Goal: Task Accomplishment & Management: Complete application form

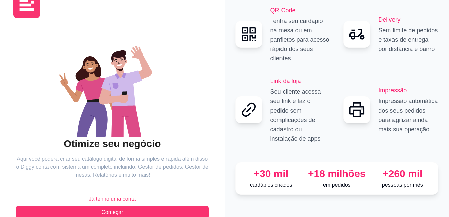
scroll to position [37, 0]
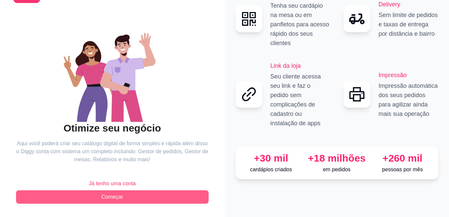
click at [114, 197] on span "Começar" at bounding box center [112, 197] width 22 height 8
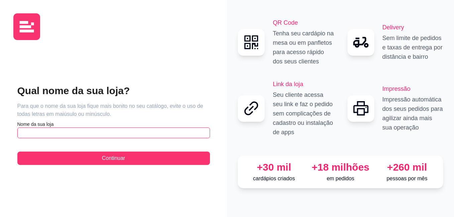
click at [123, 131] on input "text" at bounding box center [113, 133] width 192 height 11
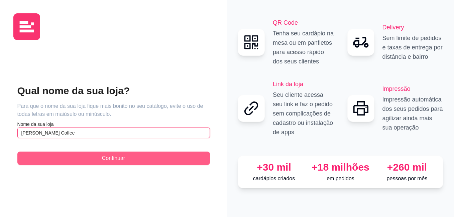
type input "[PERSON_NAME] Coffee"
click at [127, 160] on button "Continuar" at bounding box center [113, 158] width 192 height 13
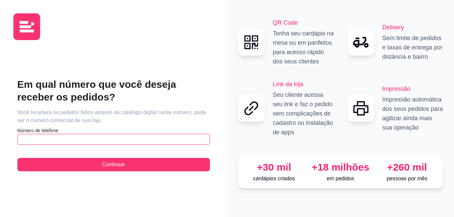
click at [118, 141] on input "text" at bounding box center [113, 139] width 192 height 11
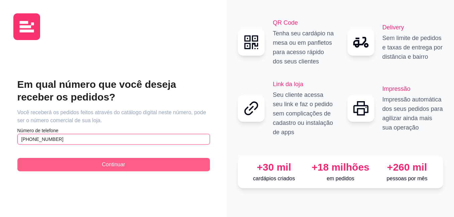
type input "[PHONE_NUMBER]"
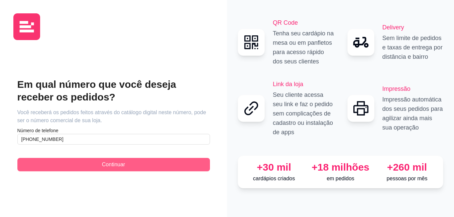
click at [118, 166] on span "Continuar" at bounding box center [113, 165] width 23 height 8
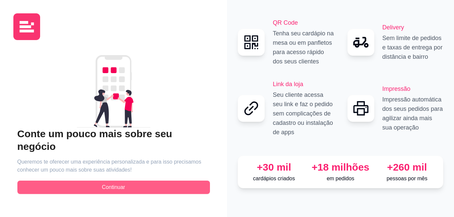
click at [126, 181] on button "Continuar" at bounding box center [113, 187] width 192 height 13
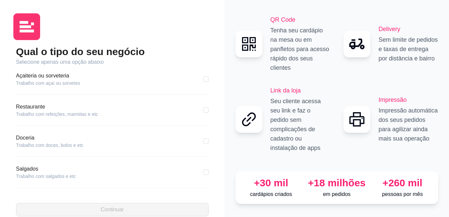
scroll to position [100, 0]
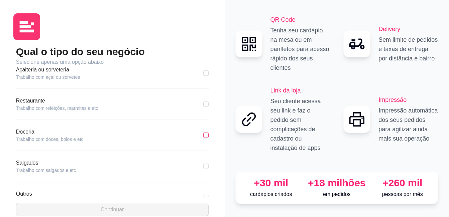
click at [203, 138] on label at bounding box center [205, 135] width 5 height 7
click at [203, 138] on input "checkbox" at bounding box center [205, 135] width 5 height 5
checkbox input "true"
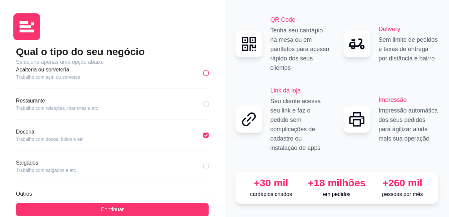
click at [203, 75] on input "checkbox" at bounding box center [205, 73] width 5 height 5
checkbox input "true"
click at [203, 136] on input "checkbox" at bounding box center [205, 135] width 5 height 5
checkbox input "true"
checkbox input "false"
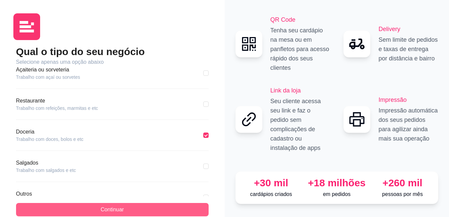
click at [115, 207] on span "Continuar" at bounding box center [112, 210] width 23 height 8
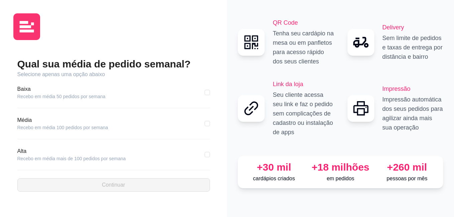
click at [113, 100] on div "Baixa Recebo em média 50 pedidos por semana" at bounding box center [113, 96] width 192 height 23
click at [207, 95] on input "checkbox" at bounding box center [207, 92] width 5 height 5
checkbox input "true"
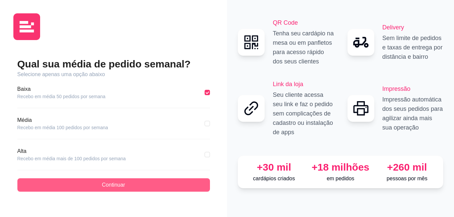
click at [186, 182] on button "Continuar" at bounding box center [113, 184] width 192 height 13
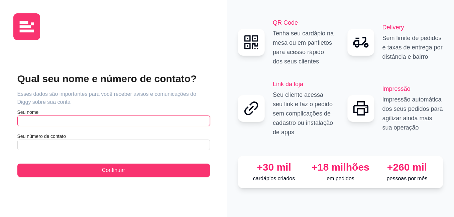
click at [147, 120] on input "text" at bounding box center [113, 121] width 192 height 11
type input "[PERSON_NAME]"
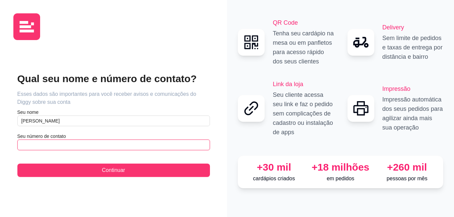
click at [146, 142] on input "text" at bounding box center [113, 145] width 192 height 11
type input "[PHONE_NUMBER]"
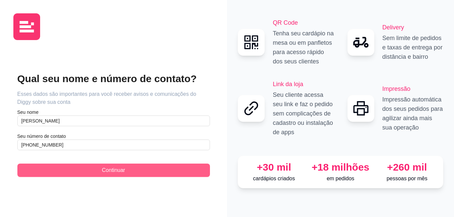
click at [161, 167] on button "Continuar" at bounding box center [113, 170] width 192 height 13
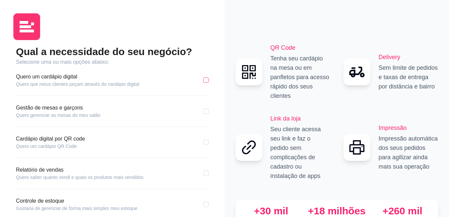
click at [207, 81] on input "checkbox" at bounding box center [205, 80] width 5 height 5
checkbox input "true"
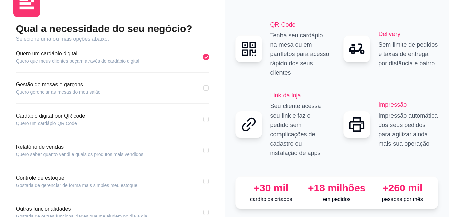
scroll to position [33, 0]
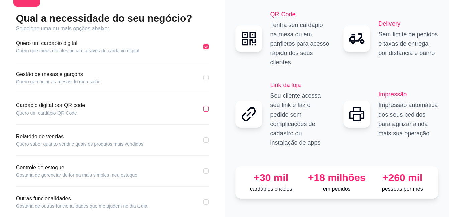
click at [207, 108] on input "checkbox" at bounding box center [205, 108] width 5 height 5
checkbox input "true"
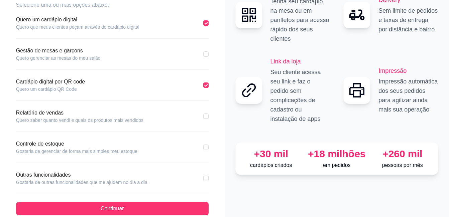
scroll to position [67, 0]
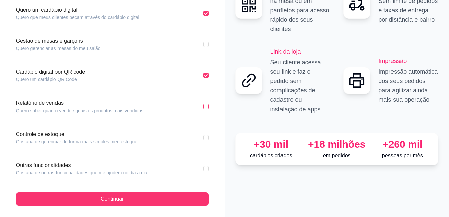
click at [204, 108] on input "checkbox" at bounding box center [205, 106] width 5 height 5
checkbox input "true"
click at [206, 137] on input "checkbox" at bounding box center [205, 137] width 5 height 5
checkbox input "true"
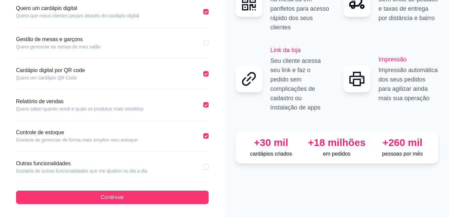
scroll to position [69, 0]
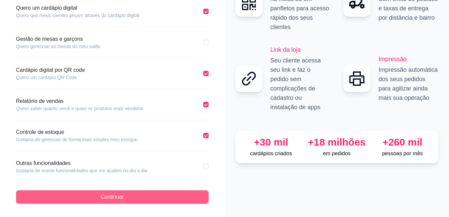
click at [167, 199] on button "Continuar" at bounding box center [112, 196] width 192 height 13
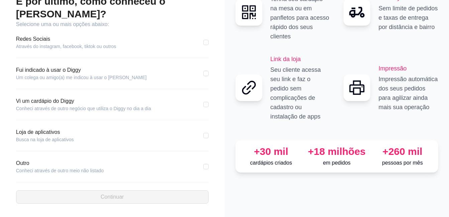
scroll to position [38, 0]
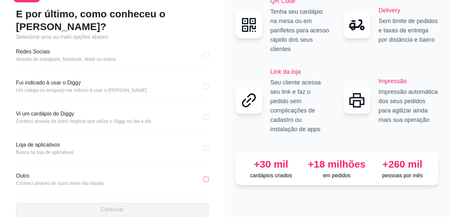
click at [206, 177] on input "checkbox" at bounding box center [205, 179] width 5 height 5
checkbox input "true"
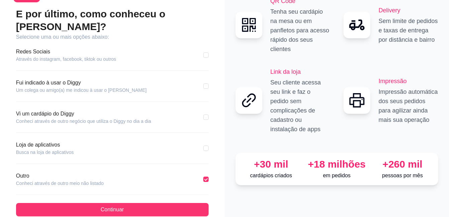
click at [199, 189] on div "E por último, como conheceu o [PERSON_NAME]? Selecione uma ou mais opções abaix…" at bounding box center [112, 112] width 192 height 209
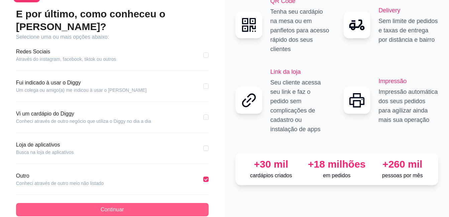
click at [199, 203] on button "Continuar" at bounding box center [112, 209] width 192 height 13
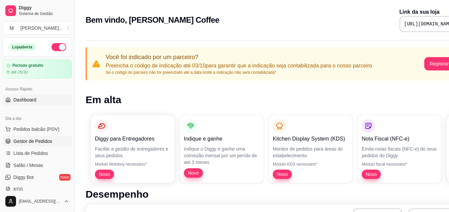
click at [48, 142] on span "Gestor de Pedidos" at bounding box center [32, 141] width 39 height 7
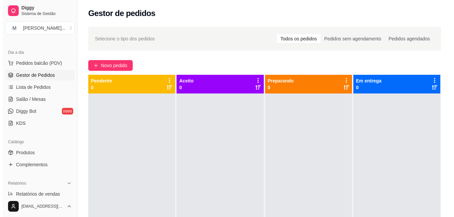
scroll to position [67, 0]
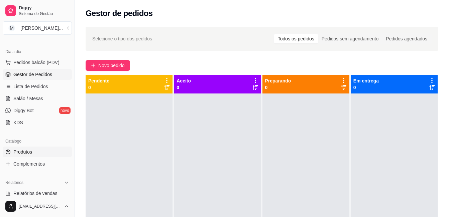
click at [40, 149] on link "Produtos" at bounding box center [37, 152] width 69 height 11
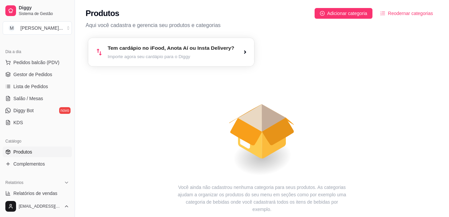
click at [217, 57] on article "Importe agora seu cardápio para o Diggy" at bounding box center [171, 56] width 127 height 6
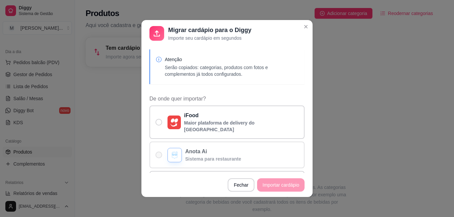
click at [160, 148] on label "Anota Ai Sistema para restaurante" at bounding box center [226, 155] width 155 height 27
click at [159, 156] on input "Anota Ai Sistema para restaurante" at bounding box center [157, 158] width 4 height 4
radio input "true"
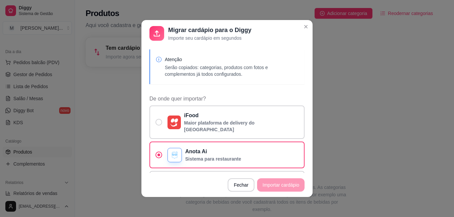
click at [265, 187] on footer "Fechar Importar cardápio" at bounding box center [226, 185] width 171 height 24
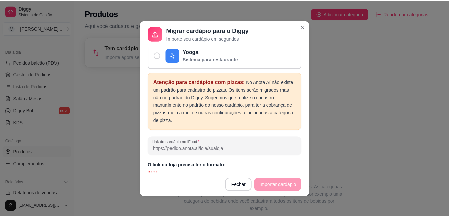
scroll to position [1, 0]
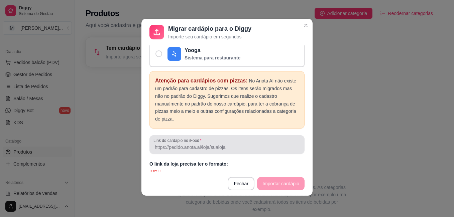
click at [202, 144] on input "Link do cardápio no iFood" at bounding box center [226, 147] width 147 height 7
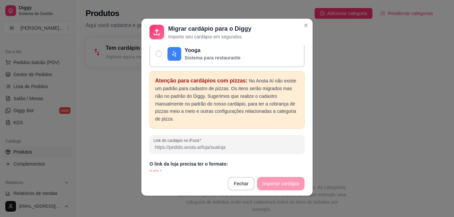
paste input "[URL]"
type input "[URL]"
click at [271, 185] on button "Importar cardápio" at bounding box center [280, 183] width 47 height 13
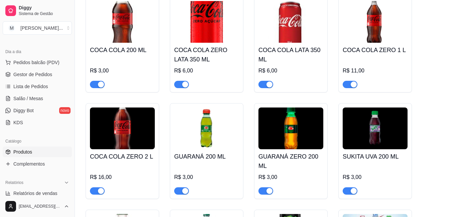
scroll to position [84, 0]
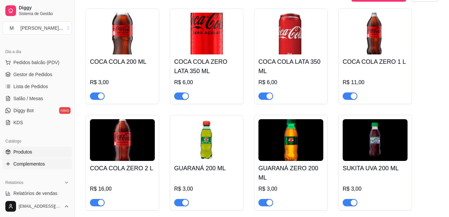
click at [49, 165] on link "Complementos" at bounding box center [37, 164] width 69 height 11
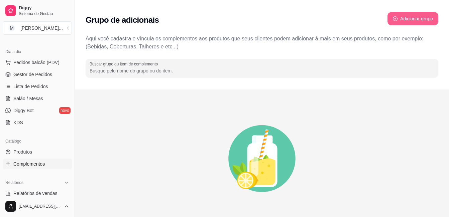
click at [406, 20] on button "Adicionar grupo" at bounding box center [412, 18] width 51 height 13
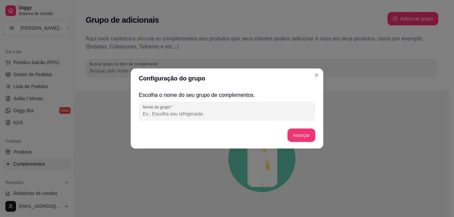
click at [225, 113] on input "Nome do grupo" at bounding box center [227, 114] width 168 height 7
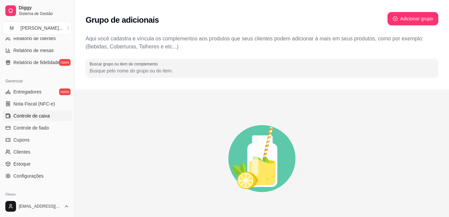
scroll to position [264, 0]
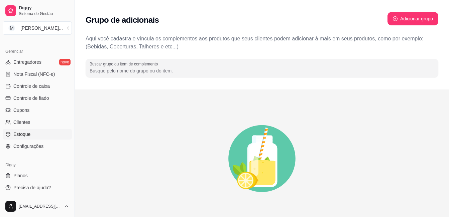
click at [34, 135] on link "Estoque" at bounding box center [37, 134] width 69 height 11
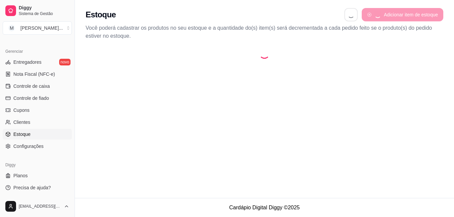
select select "QUANTITY_ORDER"
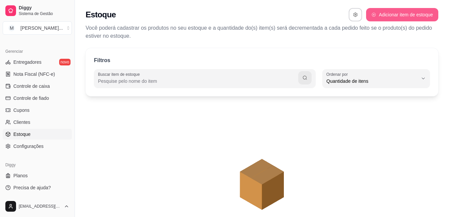
click at [378, 15] on button "Adicionar item de estoque" at bounding box center [402, 14] width 72 height 13
select select "UN"
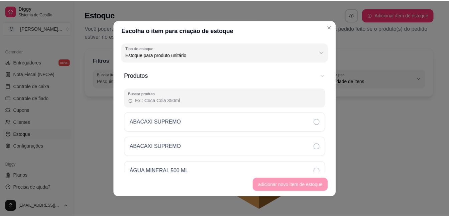
scroll to position [6, 0]
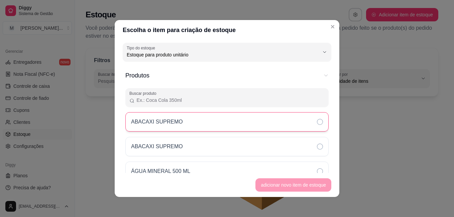
click at [317, 123] on icon at bounding box center [320, 122] width 6 height 6
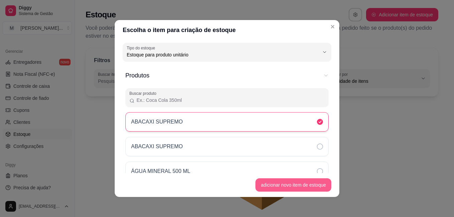
click at [308, 186] on button "adicionar novo item de estoque" at bounding box center [293, 184] width 76 height 13
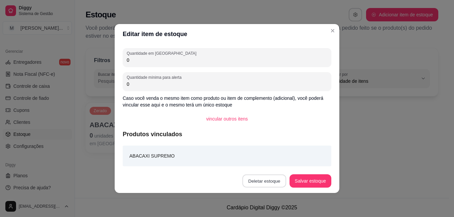
click at [268, 179] on button "Deletar estoque" at bounding box center [264, 181] width 44 height 13
click at [272, 167] on button "Confirmar" at bounding box center [267, 162] width 25 height 10
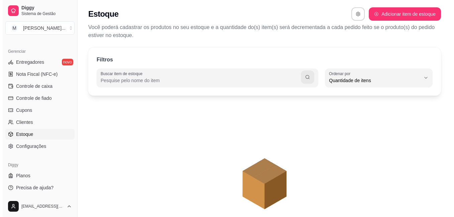
scroll to position [0, 0]
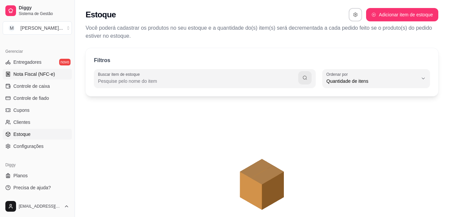
click at [44, 76] on span "Nota Fiscal (NFC-e)" at bounding box center [33, 74] width 41 height 7
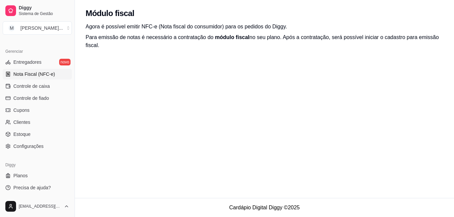
click at [44, 76] on span "Nota Fiscal (NFC-e)" at bounding box center [33, 74] width 41 height 7
click at [25, 26] on div "[PERSON_NAME] ..." at bounding box center [41, 28] width 42 height 7
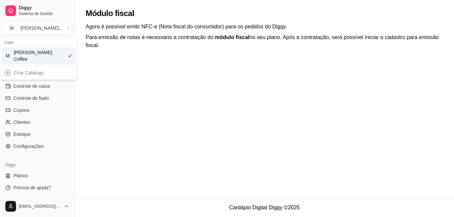
click at [31, 56] on div "[PERSON_NAME] Coffee" at bounding box center [29, 55] width 30 height 13
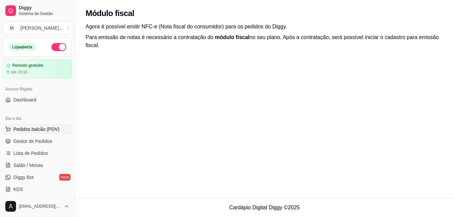
click at [34, 130] on span "Pedidos balcão (PDV)" at bounding box center [36, 129] width 46 height 7
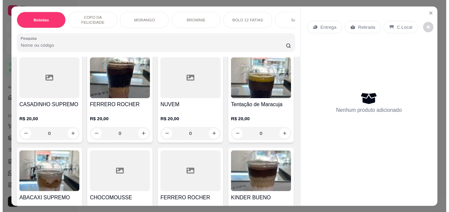
scroll to position [568, 0]
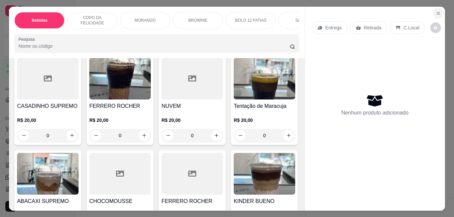
click at [436, 11] on icon "Close" at bounding box center [437, 13] width 5 height 5
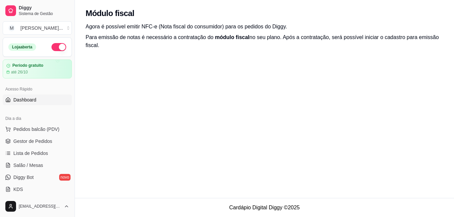
click at [46, 100] on link "Dashboard" at bounding box center [37, 100] width 69 height 11
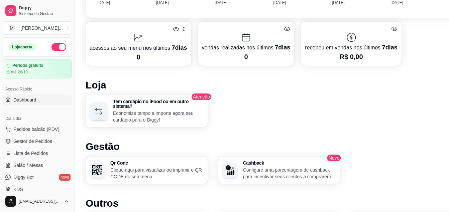
scroll to position [368, 0]
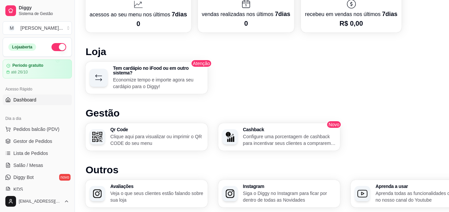
click at [117, 140] on p "Clique aqui para visualizar ou imprimir o QR CODE do seu menu" at bounding box center [156, 139] width 93 height 13
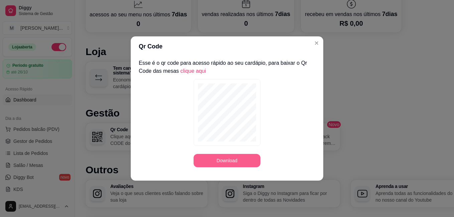
click at [231, 159] on button "Download" at bounding box center [226, 160] width 67 height 13
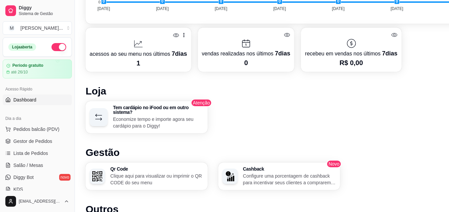
scroll to position [267, 0]
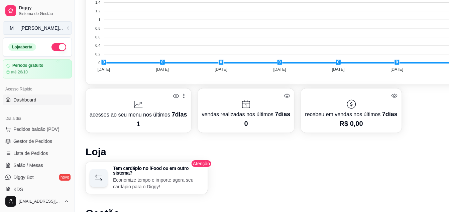
click at [56, 25] on button "M [PERSON_NAME] ..." at bounding box center [37, 27] width 69 height 13
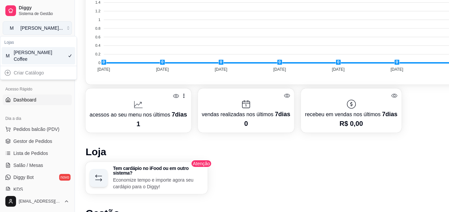
click at [38, 29] on div "[PERSON_NAME] ..." at bounding box center [41, 28] width 42 height 7
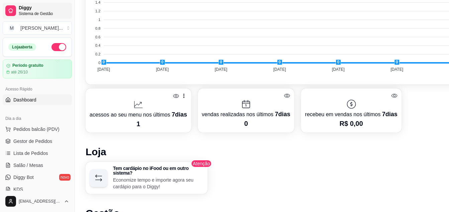
click at [25, 8] on span "Diggy" at bounding box center [44, 8] width 50 height 6
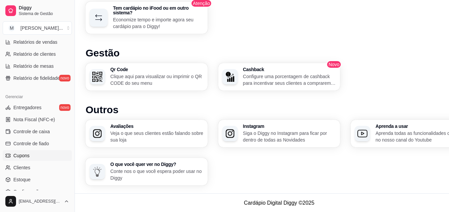
scroll to position [234, 0]
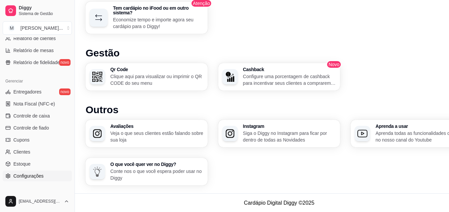
click at [47, 180] on link "Configurações" at bounding box center [37, 176] width 69 height 11
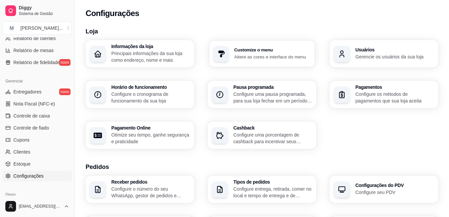
click at [236, 51] on h3 "Customize o menu" at bounding box center [272, 50] width 77 height 5
click at [176, 60] on p "Principais informações da sua loja como endereço, nome e mais" at bounding box center [150, 56] width 79 height 13
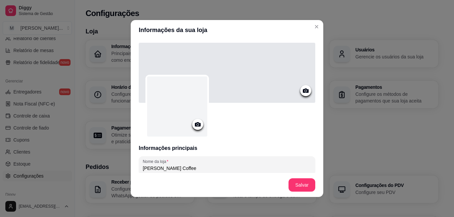
click at [196, 126] on icon at bounding box center [198, 125] width 8 height 8
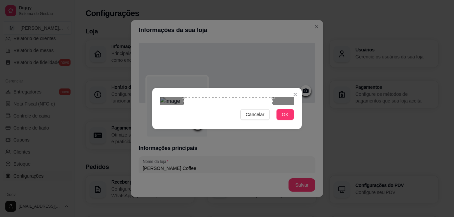
click at [229, 125] on div "Use the arrow keys to move the crop selection area" at bounding box center [227, 141] width 89 height 89
click at [263, 118] on span "Cancelar" at bounding box center [255, 114] width 19 height 7
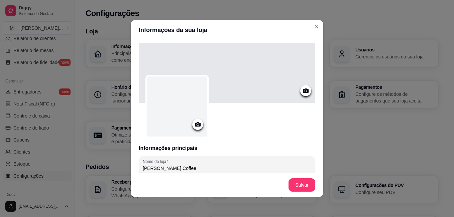
click at [197, 125] on circle at bounding box center [198, 125] width 2 height 2
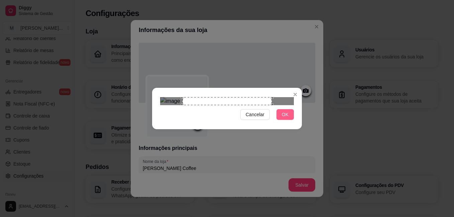
click at [292, 120] on button "OK" at bounding box center [284, 114] width 17 height 11
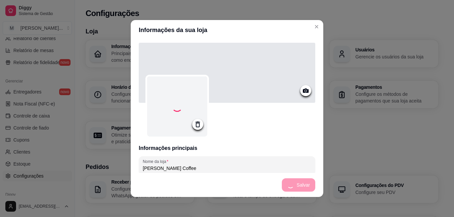
click at [303, 89] on icon at bounding box center [306, 91] width 6 height 4
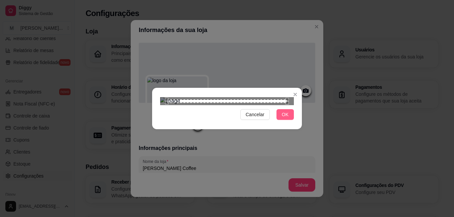
click at [286, 118] on span "OK" at bounding box center [285, 114] width 7 height 7
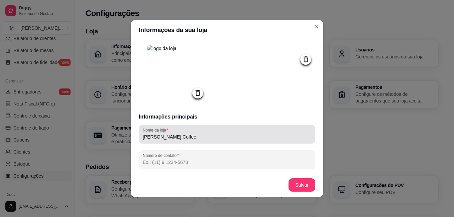
scroll to position [67, 0]
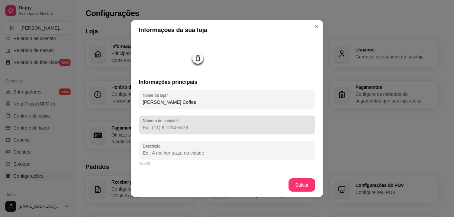
click at [294, 125] on div at bounding box center [227, 124] width 168 height 13
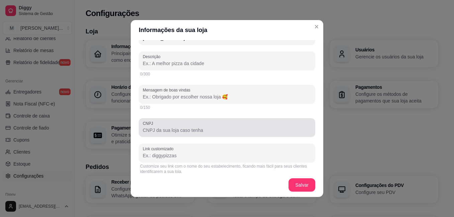
scroll to position [167, 0]
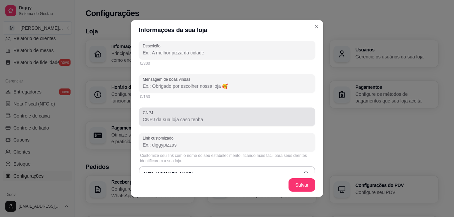
type input "[PHONE_NUMBER]"
click at [243, 123] on input "CNPJ" at bounding box center [227, 119] width 168 height 7
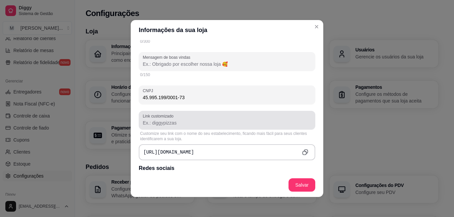
scroll to position [201, 0]
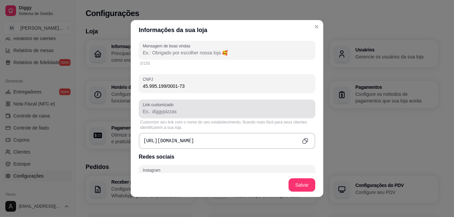
type input "45.995.199/0001-73"
click at [237, 118] on div "Link customizado" at bounding box center [227, 109] width 176 height 19
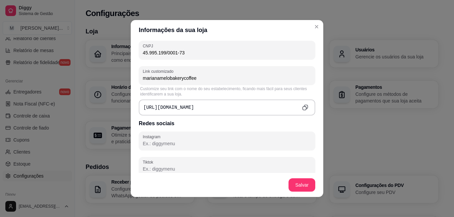
scroll to position [267, 0]
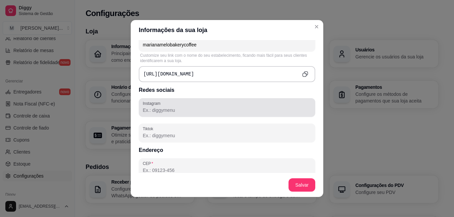
type input "marianamelobakerycoffee"
click at [239, 114] on input "Instagram" at bounding box center [227, 110] width 168 height 7
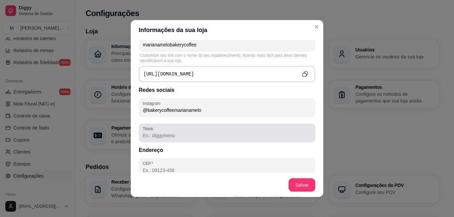
type input "@bakerycoffeemarianamelo"
click at [226, 136] on input "Tiktok" at bounding box center [227, 135] width 168 height 7
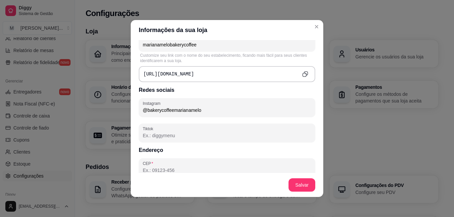
paste input "@bakerycoffeemarianamelo"
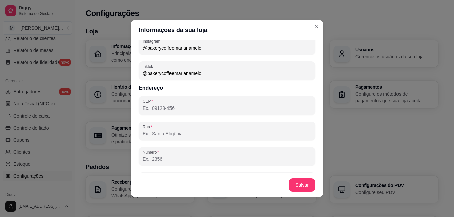
scroll to position [334, 0]
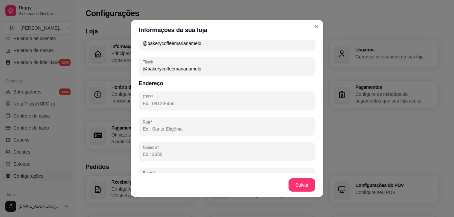
type input "@bakerycoffeemarianamelo"
click at [214, 110] on div "CEP" at bounding box center [227, 101] width 176 height 19
type input "35280-000"
type input "Itabirinha"
type input "MG"
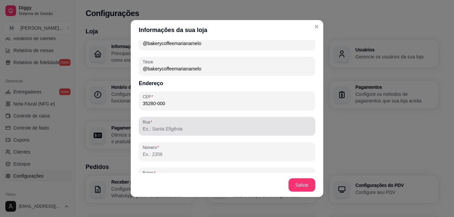
click at [239, 127] on input "Rua" at bounding box center [227, 129] width 168 height 7
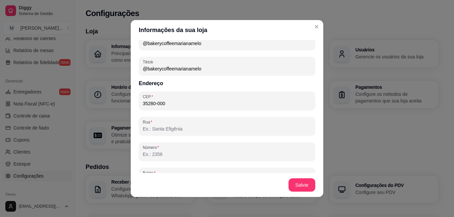
type input "[GEOGRAPHIC_DATA][PERSON_NAME]"
type input "166"
type input "centro"
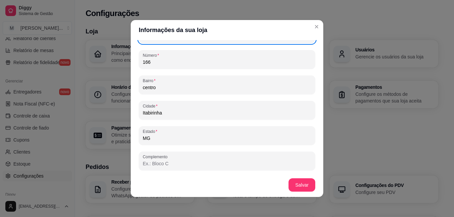
scroll to position [428, 0]
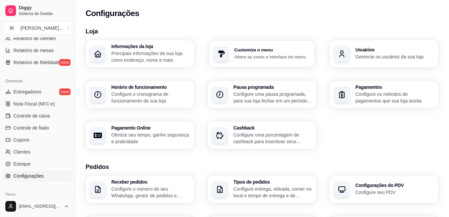
click at [270, 51] on h3 "Customize o menu" at bounding box center [272, 50] width 77 height 5
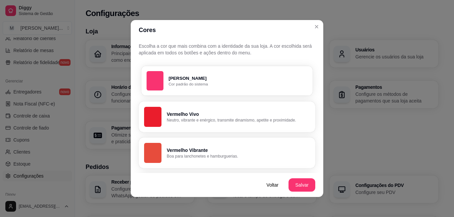
click at [211, 77] on p "[PERSON_NAME]" at bounding box center [237, 78] width 139 height 6
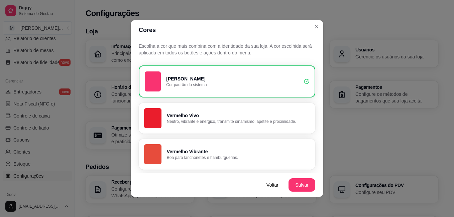
click at [220, 87] on p "Cor padrão do sistema" at bounding box center [232, 84] width 132 height 5
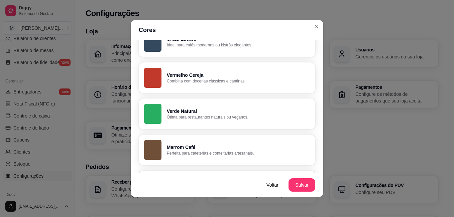
scroll to position [137, 0]
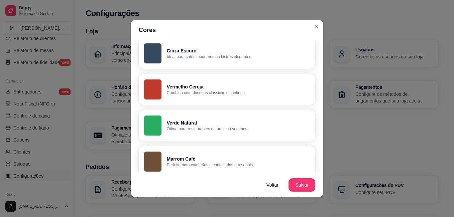
click at [227, 127] on p "Ótima para restaurantes naturais ou veganos." at bounding box center [238, 128] width 143 height 5
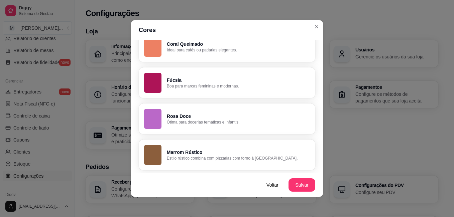
scroll to position [1, 0]
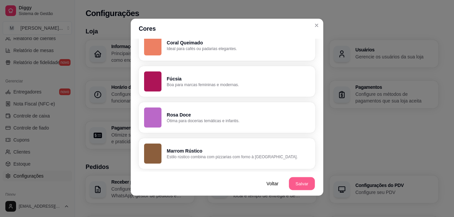
click at [299, 184] on button "Salvar" at bounding box center [302, 183] width 26 height 13
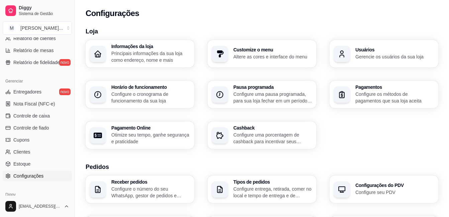
click at [169, 55] on p "Principais informações da sua loja como endereço, nome e mais" at bounding box center [150, 56] width 79 height 13
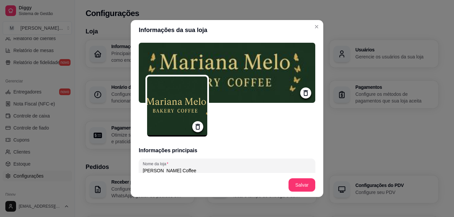
click at [303, 92] on icon at bounding box center [305, 93] width 4 height 6
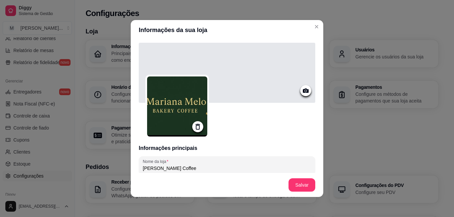
click at [300, 90] on div at bounding box center [305, 90] width 11 height 11
click at [302, 93] on icon at bounding box center [306, 91] width 8 height 8
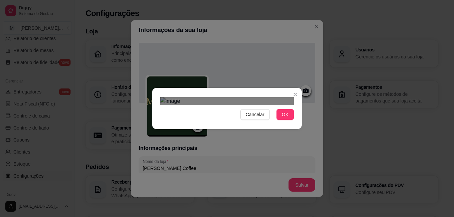
click at [208, 122] on div "Use the arrow keys to move the crop selection area" at bounding box center [224, 142] width 120 height 40
click at [280, 120] on button "OK" at bounding box center [284, 114] width 17 height 11
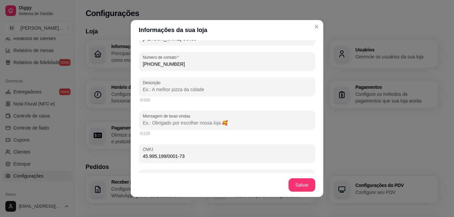
scroll to position [134, 0]
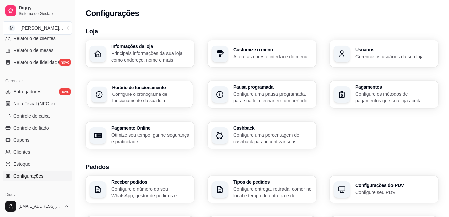
click at [166, 98] on p "Configure o cronograma de funcionamento da sua loja" at bounding box center [150, 97] width 77 height 13
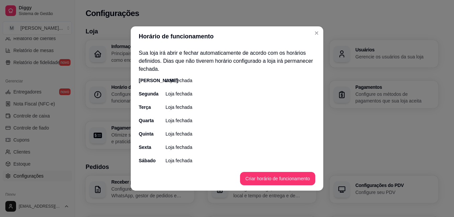
click at [261, 175] on button "Criar horário de funcionamento" at bounding box center [277, 178] width 75 height 13
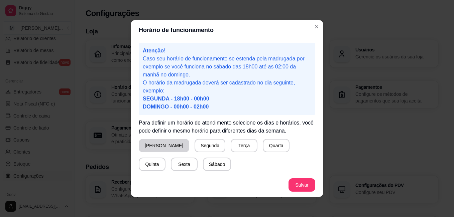
click at [163, 146] on button "[PERSON_NAME]" at bounding box center [164, 145] width 50 height 13
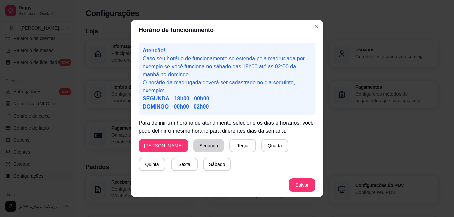
click at [193, 145] on button "Segunda" at bounding box center [208, 145] width 31 height 13
click at [228, 144] on button "Terça" at bounding box center [241, 145] width 27 height 13
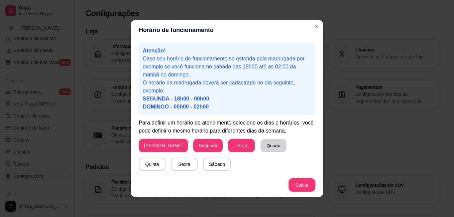
click at [260, 144] on button "Quarta" at bounding box center [273, 145] width 26 height 13
click at [165, 158] on button "Quinta" at bounding box center [152, 164] width 27 height 13
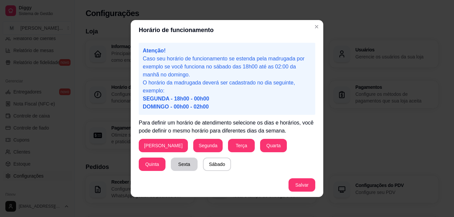
click at [171, 163] on button "Sexta" at bounding box center [184, 164] width 27 height 13
click at [203, 163] on button "Sábado" at bounding box center [217, 164] width 28 height 13
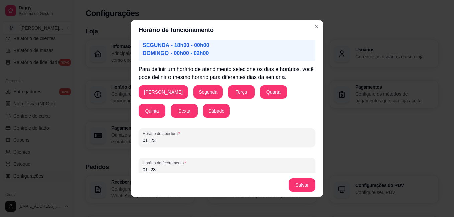
scroll to position [59, 0]
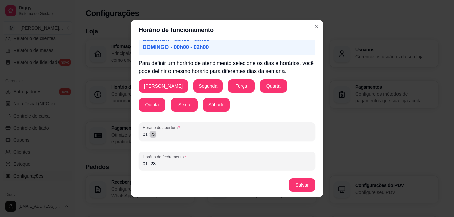
click at [132, 136] on div "Atenção! Caso seu horário de funcionamento se estenda pela madrugada por exempl…" at bounding box center [227, 106] width 192 height 133
click at [165, 163] on div "01 : 23" at bounding box center [227, 164] width 168 height 8
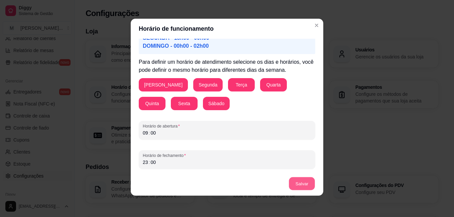
click at [301, 187] on button "Salvar" at bounding box center [302, 183] width 26 height 13
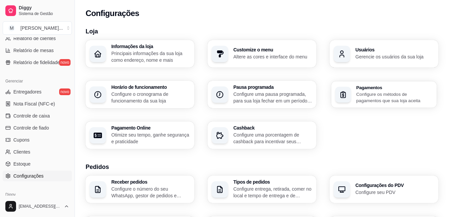
click at [344, 95] on icon "button" at bounding box center [343, 95] width 8 height 8
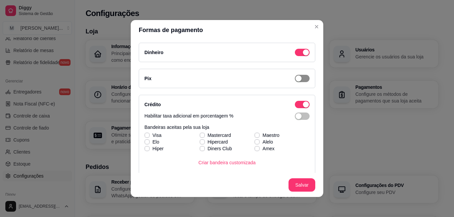
click at [295, 78] on div "button" at bounding box center [298, 79] width 6 height 6
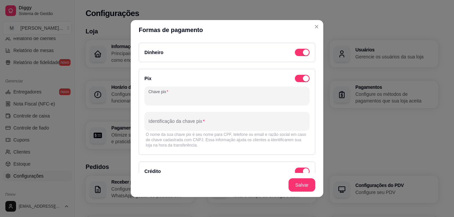
click at [256, 99] on input "Chave pix" at bounding box center [226, 98] width 157 height 7
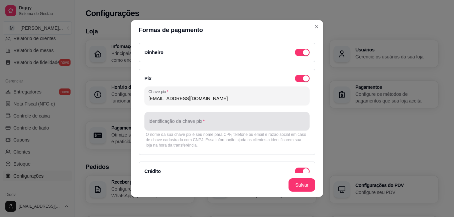
type input "[EMAIL_ADDRESS][DOMAIN_NAME]"
click at [250, 120] on div at bounding box center [226, 121] width 157 height 13
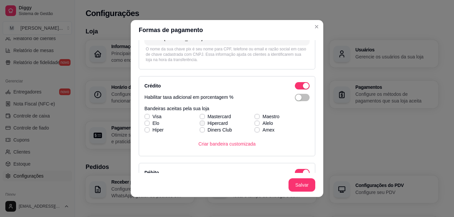
scroll to position [100, 0]
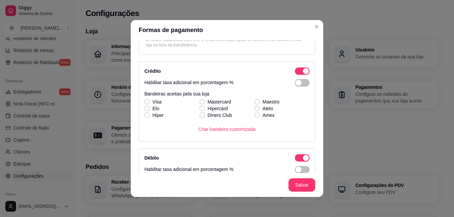
type input "Sicoob [PERSON_NAME]"
click at [233, 84] on div "Habilitar taxa adicional em porcentagem %" at bounding box center [226, 82] width 165 height 7
click at [295, 85] on div "button" at bounding box center [298, 83] width 6 height 6
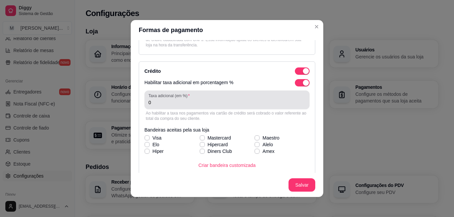
click at [165, 106] on input "0" at bounding box center [226, 102] width 157 height 7
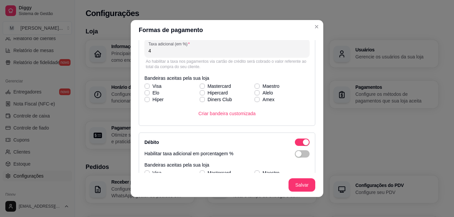
scroll to position [167, 0]
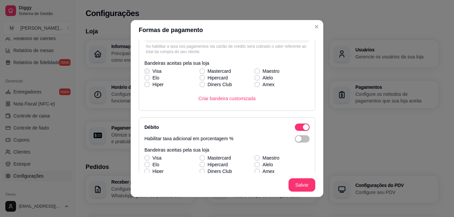
type input "4"
click at [146, 72] on icon at bounding box center [147, 71] width 4 height 3
click at [146, 73] on input "Visa" at bounding box center [146, 75] width 4 height 4
checkbox input "true"
click at [146, 78] on icon at bounding box center [147, 78] width 4 height 3
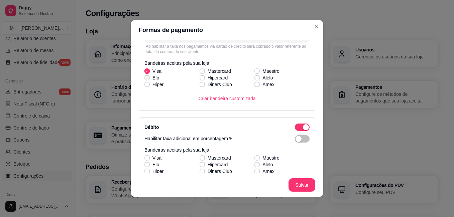
click at [146, 79] on input "Elo" at bounding box center [146, 81] width 4 height 4
click at [145, 77] on icon at bounding box center [147, 78] width 4 height 3
click at [145, 79] on input "Elo" at bounding box center [146, 81] width 4 height 4
checkbox input "false"
click at [199, 72] on div "Visa Mastercard Maestro [PERSON_NAME] Alelo Hiper Diners Club Amex" at bounding box center [226, 78] width 165 height 20
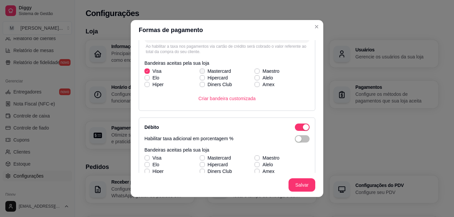
click at [198, 72] on div "Visa Mastercard Maestro [PERSON_NAME] Alelo Hiper Diners Club Amex" at bounding box center [226, 78] width 165 height 20
click at [200, 72] on icon at bounding box center [202, 71] width 4 height 3
click at [199, 73] on input "Mastercard" at bounding box center [201, 75] width 4 height 4
click at [200, 72] on icon at bounding box center [202, 71] width 4 height 3
click at [199, 73] on input "Mastercard" at bounding box center [201, 75] width 4 height 4
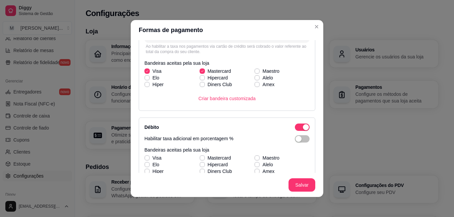
checkbox input "false"
click at [152, 70] on span "Visa" at bounding box center [156, 71] width 9 height 7
click at [148, 73] on input "Visa" at bounding box center [146, 75] width 4 height 4
checkbox input "false"
click at [146, 76] on span at bounding box center [146, 77] width 5 height 5
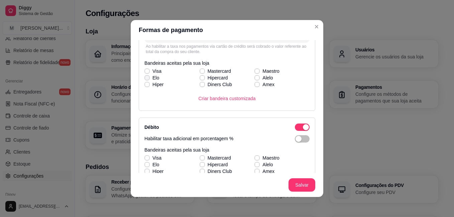
click at [146, 79] on input "Elo" at bounding box center [146, 81] width 4 height 4
checkbox input "true"
click at [146, 71] on icon at bounding box center [147, 71] width 4 height 3
click at [146, 73] on input "Visa" at bounding box center [146, 75] width 4 height 4
checkbox input "true"
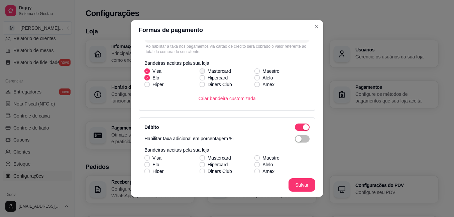
click at [200, 71] on icon at bounding box center [202, 71] width 4 height 3
click at [199, 73] on input "Mastercard" at bounding box center [201, 75] width 4 height 4
checkbox input "true"
click at [255, 70] on icon at bounding box center [257, 71] width 4 height 3
click at [254, 73] on input "Maestro" at bounding box center [256, 75] width 4 height 4
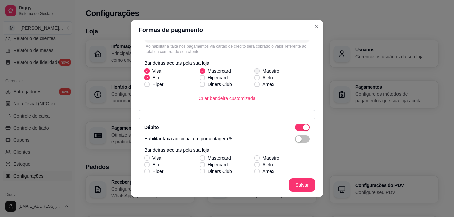
checkbox input "true"
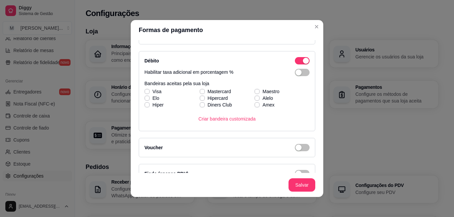
scroll to position [234, 0]
click at [295, 72] on div "button" at bounding box center [298, 72] width 6 height 6
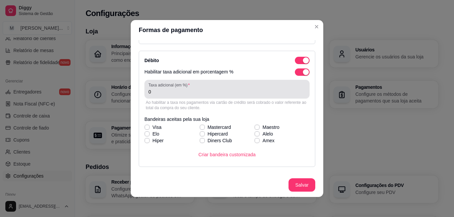
click at [235, 91] on input "0" at bounding box center [226, 92] width 157 height 7
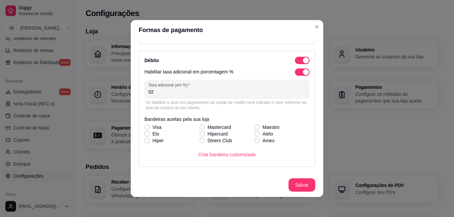
type input "0"
type input "2"
click at [147, 128] on span at bounding box center [146, 127] width 5 height 5
click at [147, 129] on input "Visa" at bounding box center [146, 131] width 4 height 4
checkbox input "true"
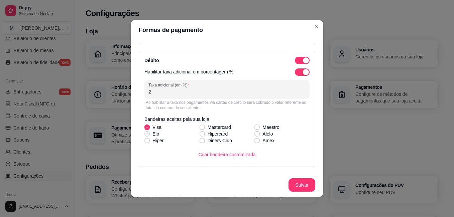
click at [146, 135] on div "Visa Mastercard Maestro [PERSON_NAME] Alelo Hiper Diners Club Amex" at bounding box center [226, 134] width 165 height 20
click at [145, 134] on icon at bounding box center [147, 134] width 4 height 3
click at [145, 135] on input "Elo" at bounding box center [146, 137] width 4 height 4
checkbox input "true"
click at [197, 128] on div "Visa Mastercard Maestro [PERSON_NAME] Alelo Hiper Diners Club Amex" at bounding box center [226, 134] width 165 height 20
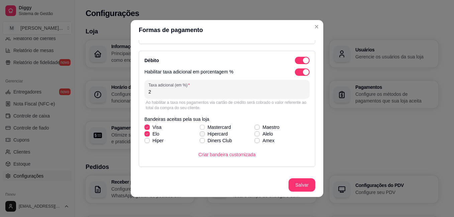
click at [200, 128] on div "Visa Mastercard Maestro [PERSON_NAME] Alelo Hiper Diners Club Amex" at bounding box center [226, 134] width 165 height 20
click at [200, 127] on icon at bounding box center [202, 127] width 4 height 3
click at [199, 129] on input "Mastercard" at bounding box center [201, 131] width 4 height 4
click at [200, 126] on icon at bounding box center [202, 127] width 4 height 3
click at [199, 129] on input "Mastercard" at bounding box center [201, 131] width 4 height 4
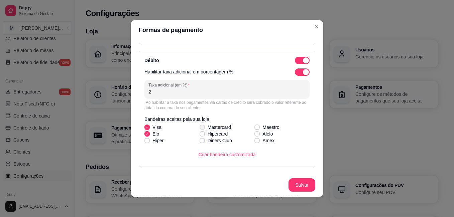
click at [200, 127] on icon at bounding box center [202, 127] width 4 height 3
click at [199, 129] on input "Mastercard" at bounding box center [201, 131] width 4 height 4
checkbox input "true"
click at [255, 126] on icon at bounding box center [257, 127] width 4 height 3
click at [254, 129] on input "Maestro" at bounding box center [256, 131] width 4 height 4
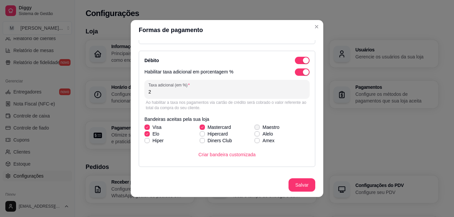
checkbox input "true"
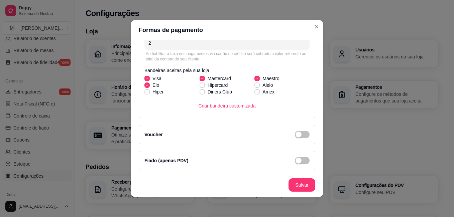
scroll to position [1, 0]
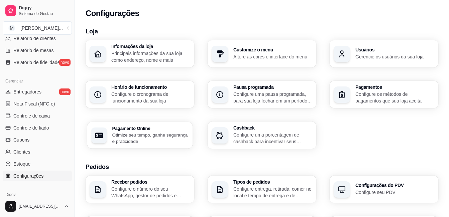
click at [182, 133] on p "Otimize seu tempo, ganhe segurança e praticidade" at bounding box center [150, 138] width 77 height 13
select select "4.98"
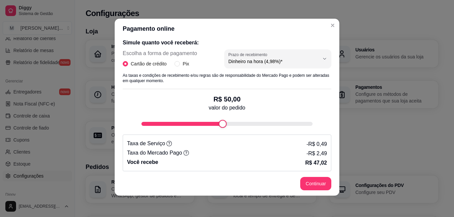
scroll to position [136, 0]
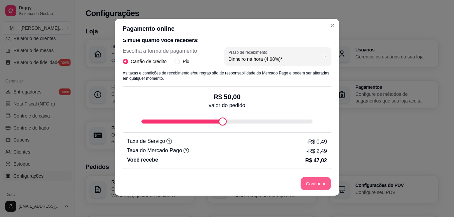
click at [313, 184] on button "Continuar" at bounding box center [316, 183] width 30 height 13
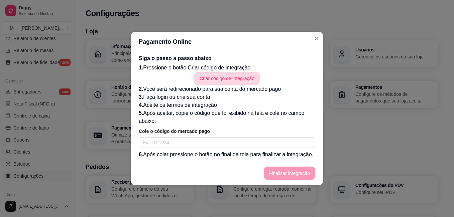
click at [219, 75] on button "Criar código de integração" at bounding box center [226, 78] width 65 height 13
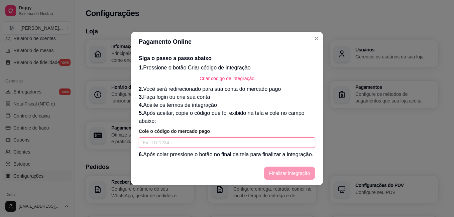
click at [254, 142] on input "text" at bounding box center [227, 142] width 176 height 11
paste input "TG-68d616a46422a90001c78c1a-2604641549"
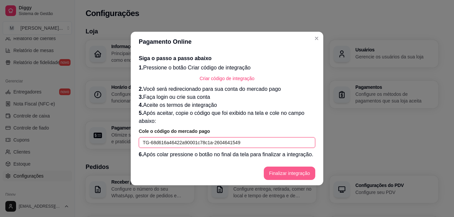
type input "TG-68d616a46422a90001c78c1a-2604641549"
click at [280, 172] on button "Finalizar integração" at bounding box center [289, 173] width 51 height 13
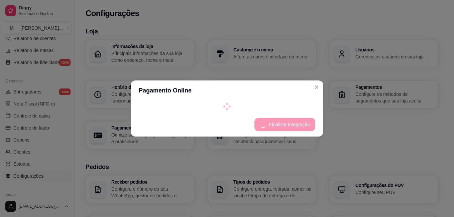
select select "4.98"
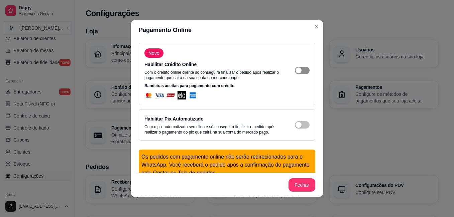
click at [295, 71] on div "button" at bounding box center [298, 71] width 6 height 6
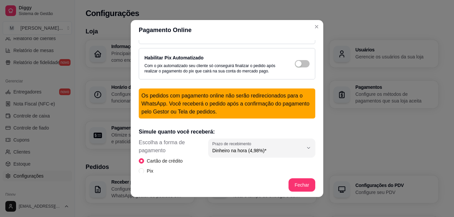
scroll to position [67, 0]
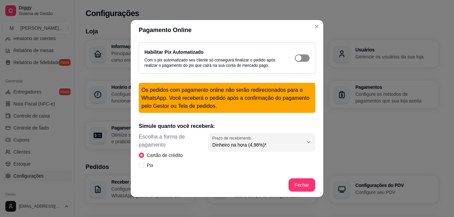
click at [296, 58] on span "button" at bounding box center [302, 57] width 15 height 7
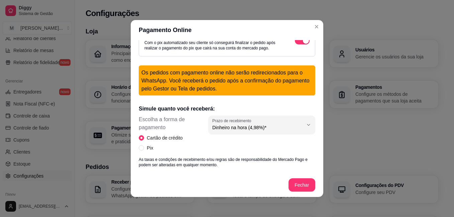
scroll to position [100, 0]
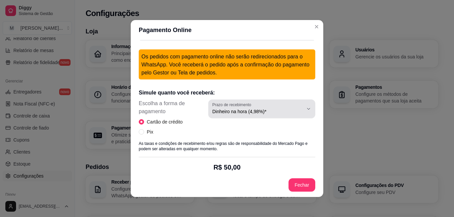
click at [254, 111] on span "Dinheiro na hora (4,98%)*" at bounding box center [257, 111] width 91 height 7
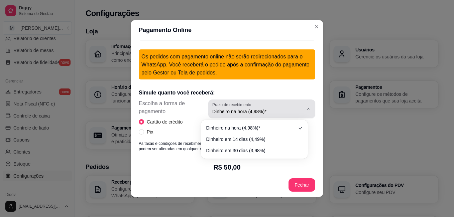
click at [254, 111] on span "Dinheiro na hora (4,98%)*" at bounding box center [257, 111] width 91 height 7
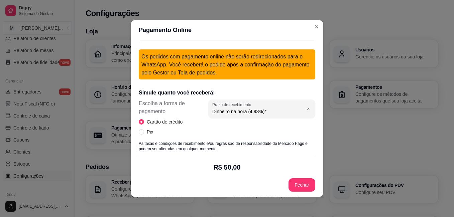
click at [199, 132] on div "Cartão de crédito Pix" at bounding box center [174, 126] width 70 height 17
click at [140, 132] on input "Pix" at bounding box center [141, 131] width 5 height 5
radio input "true"
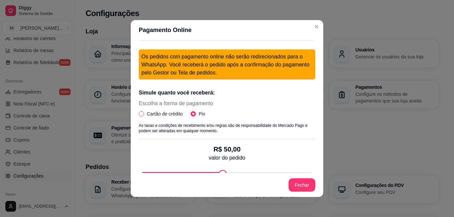
click at [147, 115] on span "Cartão de crédito" at bounding box center [164, 113] width 41 height 7
click at [144, 115] on input "Cartão de crédito" at bounding box center [141, 113] width 5 height 5
radio input "true"
radio input "false"
select select "4.98"
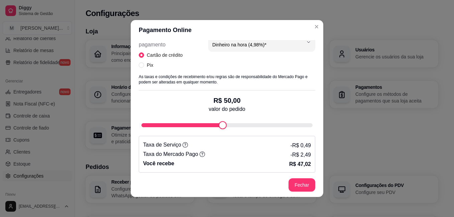
scroll to position [214, 0]
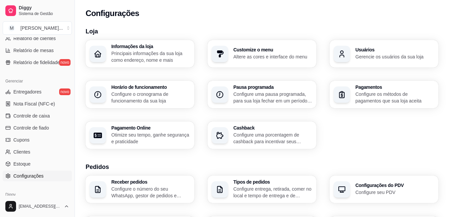
click at [295, 133] on p "Configure uma porcentagem de cashback para incentivar seus clientes a comprarem…" at bounding box center [272, 138] width 79 height 13
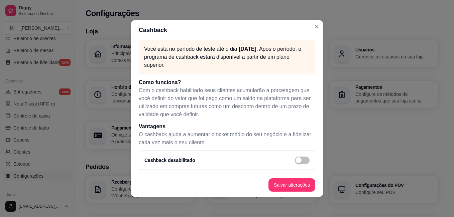
scroll to position [5, 0]
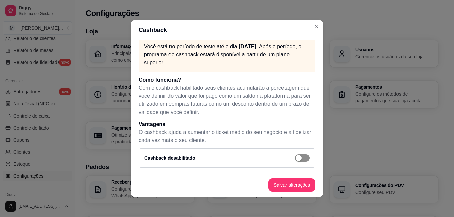
click at [295, 158] on span "button" at bounding box center [302, 157] width 15 height 7
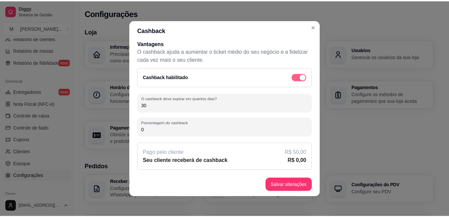
scroll to position [1, 0]
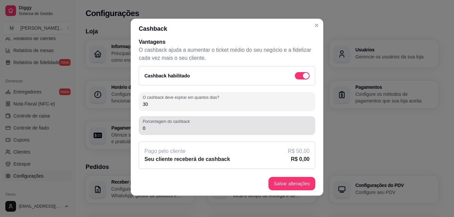
click at [201, 133] on div "Porcentagem do cashback 0" at bounding box center [227, 125] width 176 height 19
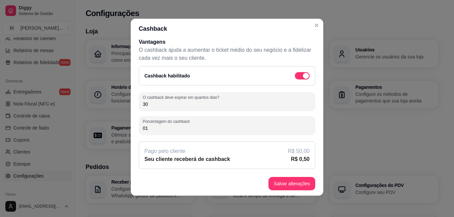
type input "0"
type input "1"
type input "2"
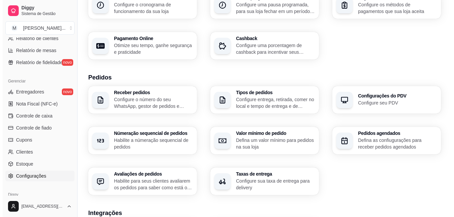
scroll to position [100, 0]
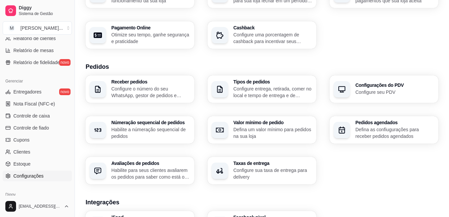
click at [172, 85] on div "Receber pedidos Configure o número do seu WhatsApp, gestor de pedidos e outros" at bounding box center [150, 89] width 79 height 19
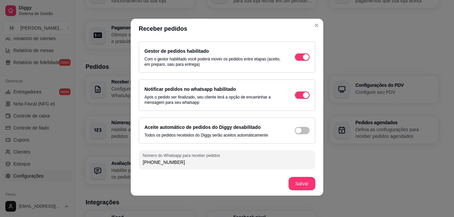
scroll to position [0, 0]
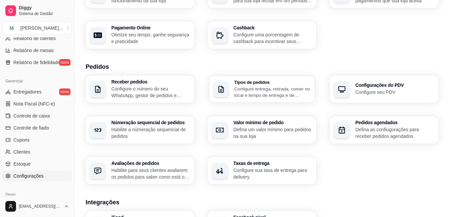
click at [249, 87] on p "Configure entrega, retirada, comer no local e tempo de entrega e de retirada" at bounding box center [272, 92] width 77 height 13
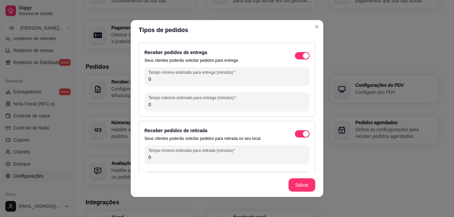
click at [250, 81] on input "0" at bounding box center [226, 79] width 157 height 7
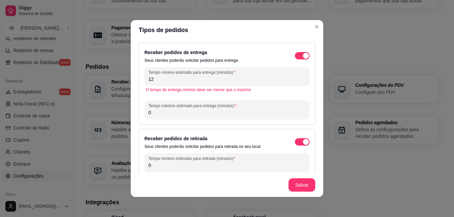
type input "1"
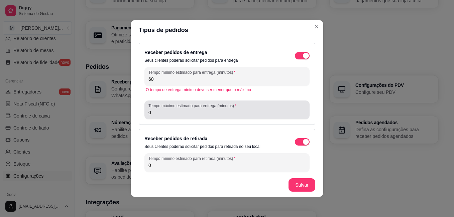
type input "60"
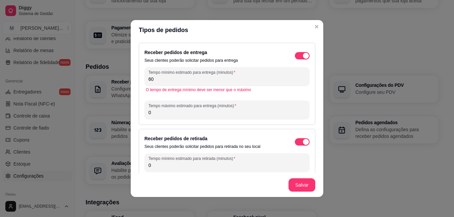
drag, startPoint x: 221, startPoint y: 114, endPoint x: 163, endPoint y: 116, distance: 57.2
click at [163, 116] on input "0" at bounding box center [226, 112] width 157 height 7
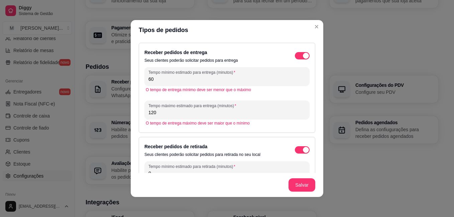
type input "120"
click at [203, 132] on div "Receber pedidos de entrega Seus clientes poderão solicitar pedidos para entrega…" at bounding box center [227, 88] width 176 height 90
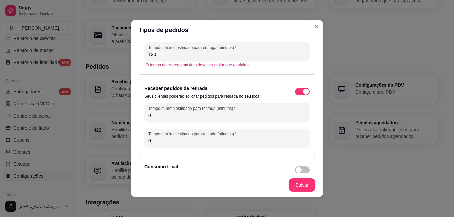
scroll to position [67, 0]
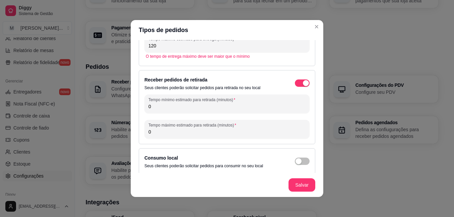
drag, startPoint x: 209, startPoint y: 107, endPoint x: 140, endPoint y: 106, distance: 68.9
click at [140, 106] on div "Receber pedidos de retirada Seus clientes poderão solicitar pedidos para retira…" at bounding box center [227, 107] width 176 height 74
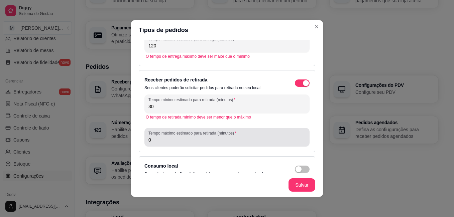
type input "30"
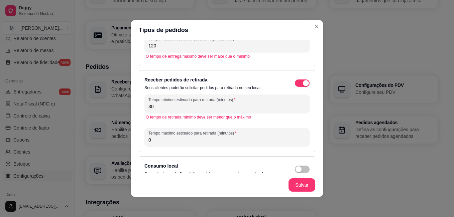
drag, startPoint x: 156, startPoint y: 138, endPoint x: 138, endPoint y: 138, distance: 18.0
click at [139, 138] on div "Receber pedidos de retirada Seus clientes poderão solicitar pedidos para retira…" at bounding box center [227, 111] width 176 height 82
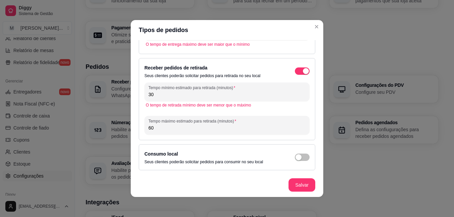
scroll to position [1, 0]
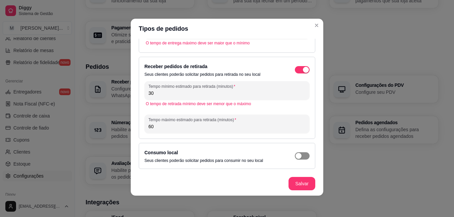
type input "60"
click at [295, 157] on div "button" at bounding box center [298, 156] width 6 height 6
click at [304, 183] on button "Salvar" at bounding box center [302, 183] width 26 height 13
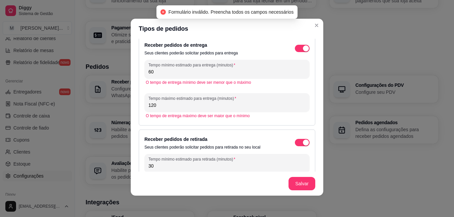
scroll to position [0, 0]
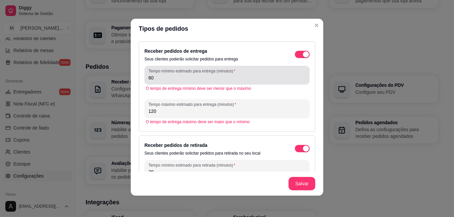
click at [155, 78] on input "60" at bounding box center [226, 78] width 157 height 7
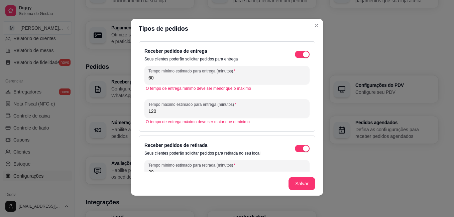
drag, startPoint x: 153, startPoint y: 78, endPoint x: 136, endPoint y: 78, distance: 17.0
click at [139, 78] on div "Receber pedidos de entrega Seus clientes poderão solicitar pedidos para entrega…" at bounding box center [227, 86] width 176 height 90
type input "60"
click at [155, 109] on input "120" at bounding box center [226, 111] width 157 height 7
click at [292, 181] on button "Salvar" at bounding box center [301, 183] width 27 height 13
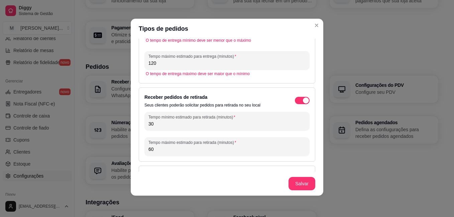
scroll to position [33, 0]
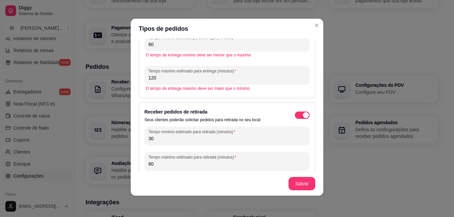
drag, startPoint x: 157, startPoint y: 162, endPoint x: 143, endPoint y: 162, distance: 14.4
click at [144, 162] on div "Tempo máximo estimado para retirada (minutos) 60" at bounding box center [226, 161] width 165 height 19
click at [297, 185] on button "Salvar" at bounding box center [301, 183] width 27 height 13
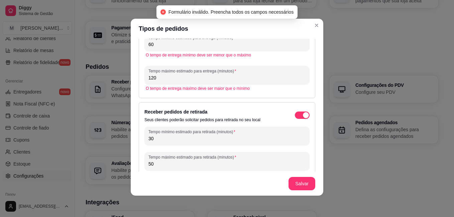
drag, startPoint x: 199, startPoint y: 166, endPoint x: 116, endPoint y: 164, distance: 83.2
click at [116, 164] on div "Tipos de pedidos Receber pedidos de entrega Seus clientes poderão solicitar ped…" at bounding box center [227, 108] width 454 height 217
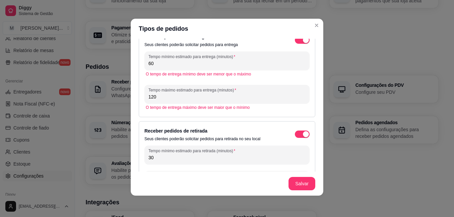
scroll to position [0, 0]
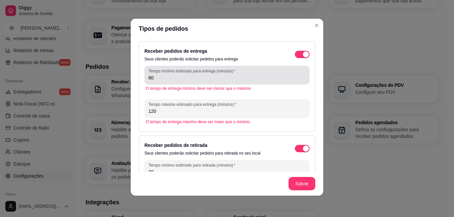
type input "60"
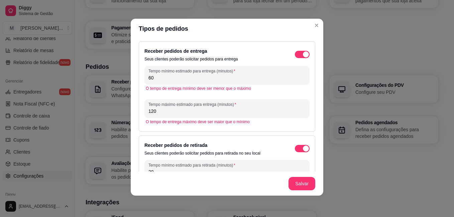
drag, startPoint x: 156, startPoint y: 79, endPoint x: 134, endPoint y: 72, distance: 23.8
click at [134, 72] on div "Receber pedidos de entrega Seus clientes poderão solicitar pedidos para entrega…" at bounding box center [227, 105] width 192 height 133
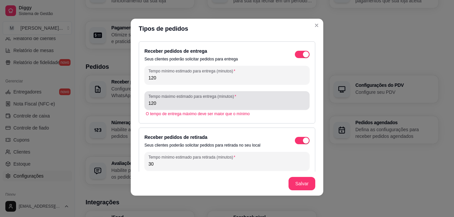
type input "120"
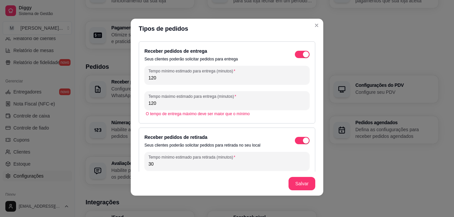
drag, startPoint x: 159, startPoint y: 106, endPoint x: 136, endPoint y: 106, distance: 22.4
click at [139, 106] on div "Receber pedidos de entrega Seus clientes poderão solicitar pedidos para entrega…" at bounding box center [227, 82] width 176 height 82
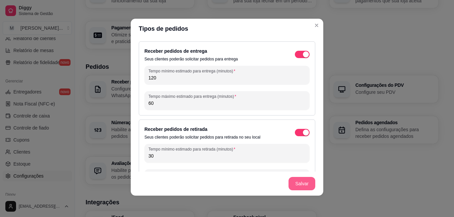
type input "60"
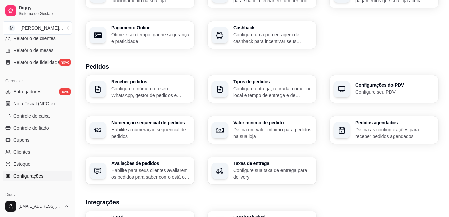
click at [384, 91] on p "Configure seu PDV" at bounding box center [394, 92] width 79 height 7
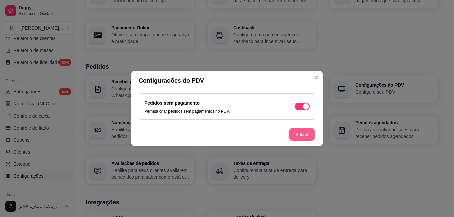
click at [311, 135] on button "Salvar" at bounding box center [302, 134] width 26 height 13
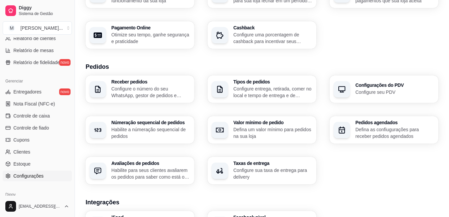
click at [166, 126] on div "Númeração sequencial de pedidos Habilite a númeração sequencial de pedidos" at bounding box center [150, 129] width 79 height 19
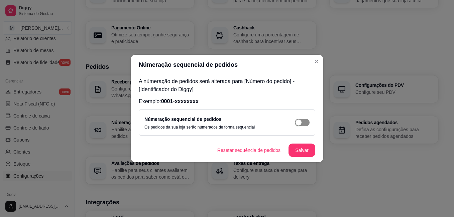
click at [300, 121] on div "button" at bounding box center [298, 123] width 6 height 6
click at [306, 150] on button "Salvar" at bounding box center [302, 150] width 26 height 13
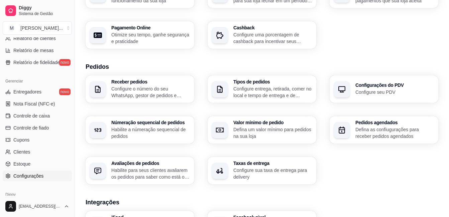
click at [244, 130] on p "Defina um valor mínimo para pedidos na sua loja" at bounding box center [272, 132] width 79 height 13
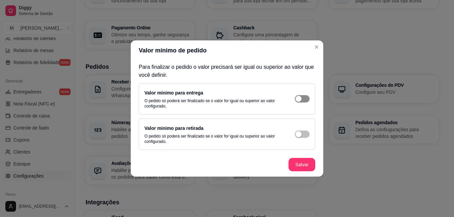
click at [303, 99] on span "button" at bounding box center [302, 98] width 15 height 7
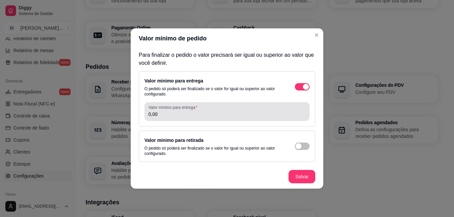
click at [232, 112] on input "0,00" at bounding box center [226, 114] width 157 height 7
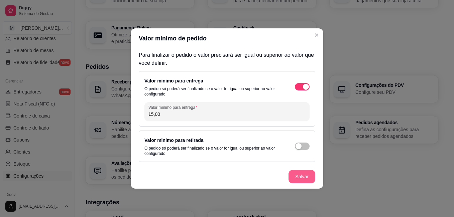
type input "15,00"
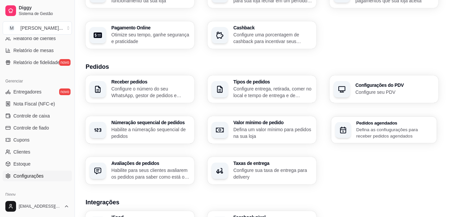
click at [380, 130] on p "Defina as confiugurações para receber pedidos agendados" at bounding box center [394, 132] width 77 height 13
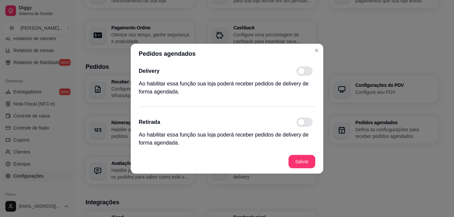
click at [307, 70] on span at bounding box center [304, 71] width 16 height 9
click at [300, 72] on input "checkbox" at bounding box center [298, 74] width 4 height 4
checkbox input "true"
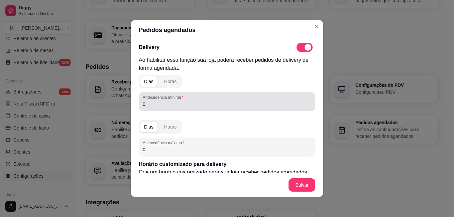
click at [236, 106] on input "0" at bounding box center [227, 104] width 168 height 7
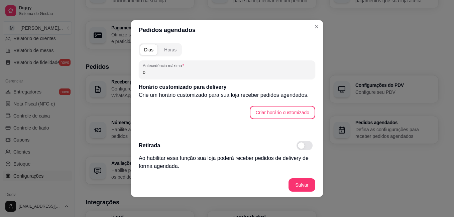
scroll to position [1, 0]
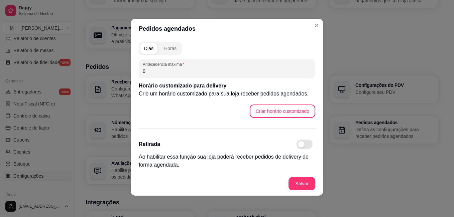
click at [298, 142] on span at bounding box center [304, 144] width 16 height 9
click at [298, 146] on input "checkbox" at bounding box center [298, 148] width 4 height 4
checkbox input "true"
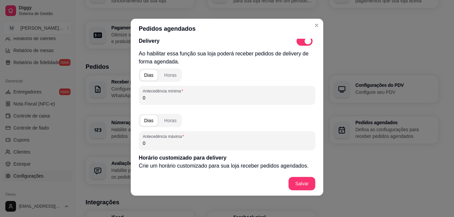
scroll to position [0, 0]
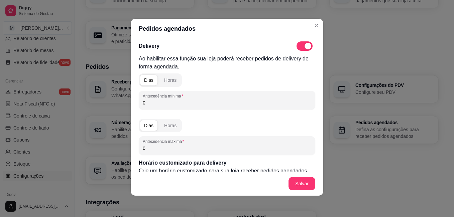
drag, startPoint x: 218, startPoint y: 103, endPoint x: 137, endPoint y: 102, distance: 80.9
click at [139, 102] on div "Antecedência mínima 0" at bounding box center [227, 100] width 176 height 19
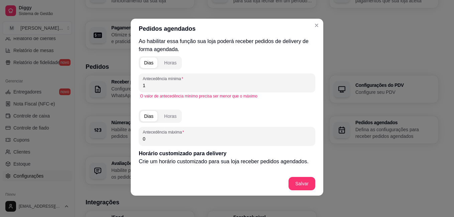
scroll to position [33, 0]
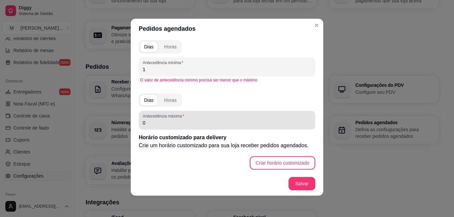
type input "1"
drag, startPoint x: 147, startPoint y: 125, endPoint x: 136, endPoint y: 122, distance: 11.3
click at [139, 122] on div "Antecedência máxima 0" at bounding box center [227, 120] width 176 height 19
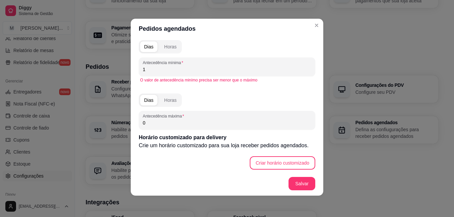
drag, startPoint x: 142, startPoint y: 122, endPoint x: 136, endPoint y: 122, distance: 6.0
click at [139, 122] on div "Antecedência máxima 0" at bounding box center [227, 120] width 176 height 19
type input "24"
click at [297, 181] on button "Salvar" at bounding box center [302, 183] width 26 height 13
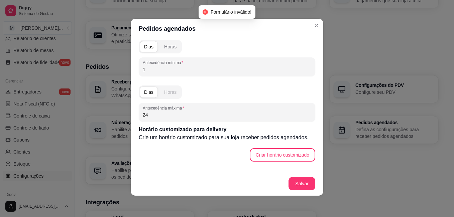
click at [166, 92] on div "Horas" at bounding box center [170, 92] width 12 height 7
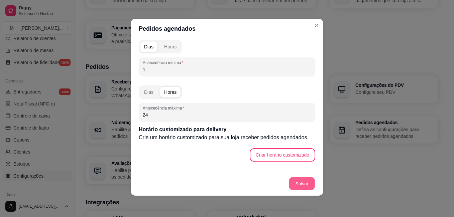
click at [302, 185] on button "Salvar" at bounding box center [302, 183] width 26 height 13
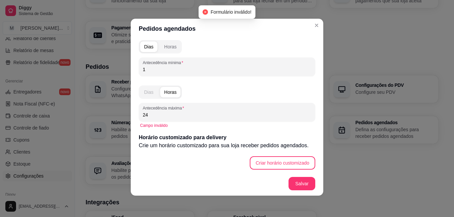
click at [147, 95] on div "Dias" at bounding box center [148, 92] width 9 height 7
drag, startPoint x: 156, startPoint y: 114, endPoint x: 129, endPoint y: 116, distance: 27.1
click at [131, 116] on div "Delivery Ao habilitar essa função sua loja poderá receber pedidos de delivery d…" at bounding box center [227, 105] width 192 height 133
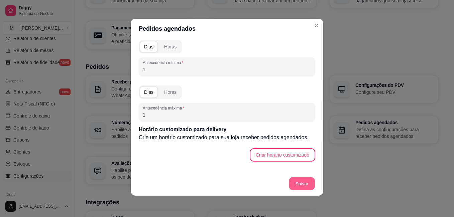
click at [304, 184] on button "Salvar" at bounding box center [302, 183] width 26 height 13
drag, startPoint x: 150, startPoint y: 114, endPoint x: 134, endPoint y: 113, distance: 16.1
click at [135, 114] on div "Delivery Ao habilitar essa função sua loja poderá receber pedidos de delivery d…" at bounding box center [227, 105] width 192 height 133
type input "2"
click at [306, 186] on button "Salvar" at bounding box center [301, 183] width 27 height 13
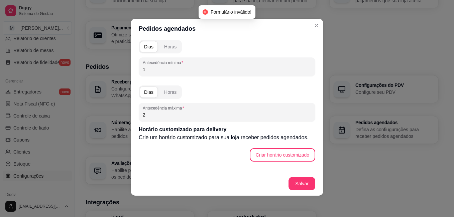
drag, startPoint x: 152, startPoint y: 67, endPoint x: 134, endPoint y: 68, distance: 18.4
click at [134, 68] on div "Delivery Ao habilitar essa função sua loja poderá receber pedidos de delivery d…" at bounding box center [227, 105] width 192 height 133
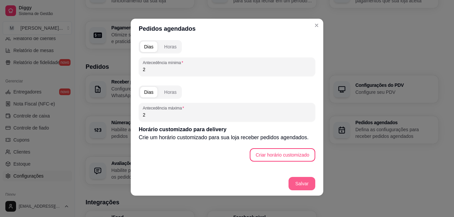
type input "2"
click at [295, 180] on button "Salvar" at bounding box center [302, 183] width 26 height 13
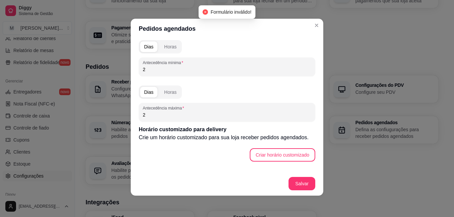
drag, startPoint x: 157, startPoint y: 116, endPoint x: 133, endPoint y: 116, distance: 24.1
click at [134, 116] on div "Delivery Ao habilitar essa função sua loja poderá receber pedidos de delivery d…" at bounding box center [227, 105] width 192 height 133
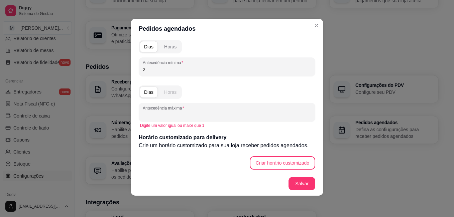
click at [167, 94] on div "Horas" at bounding box center [170, 92] width 12 height 7
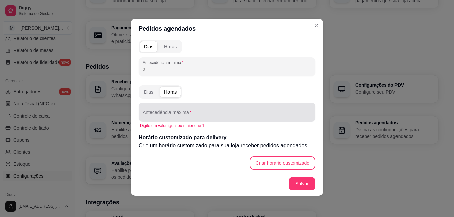
click at [164, 119] on div "Antecedência máxima" at bounding box center [227, 112] width 176 height 19
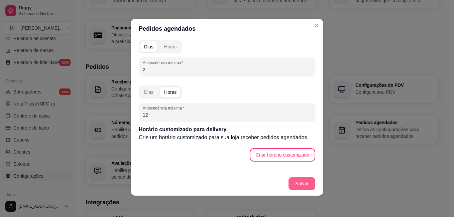
type input "12"
click at [295, 180] on button "Salvar" at bounding box center [301, 183] width 27 height 13
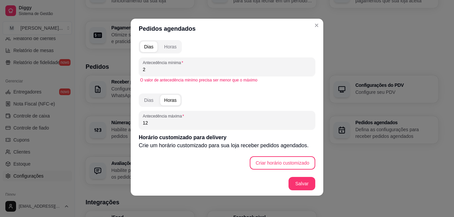
drag, startPoint x: 148, startPoint y: 71, endPoint x: 137, endPoint y: 69, distance: 11.2
click at [139, 69] on div "Antecedência mínima 2" at bounding box center [227, 66] width 176 height 19
type input "1"
click at [304, 185] on button "Salvar" at bounding box center [302, 183] width 26 height 13
drag, startPoint x: 147, startPoint y: 124, endPoint x: 137, endPoint y: 122, distance: 10.3
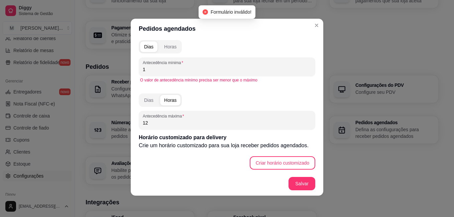
click at [139, 122] on div "Antecedência máxima 12" at bounding box center [227, 120] width 176 height 19
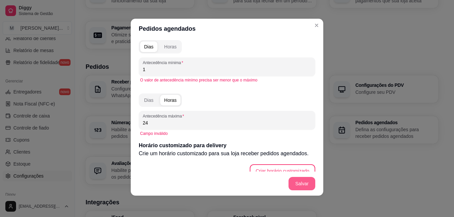
type input "24"
click at [294, 184] on button "Salvar" at bounding box center [301, 183] width 27 height 13
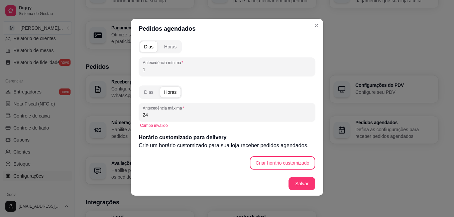
drag, startPoint x: 151, startPoint y: 113, endPoint x: 135, endPoint y: 109, distance: 16.2
click at [135, 109] on div "Delivery Ao habilitar essa função sua loja poderá receber pedidos de delivery d…" at bounding box center [227, 105] width 192 height 133
click at [168, 48] on div "Horas" at bounding box center [170, 46] width 12 height 7
drag, startPoint x: 153, startPoint y: 72, endPoint x: 128, endPoint y: 68, distance: 25.4
click at [128, 68] on div "Pedidos agendados Delivery Ao habilitar essa função sua loja poderá receber ped…" at bounding box center [227, 108] width 454 height 217
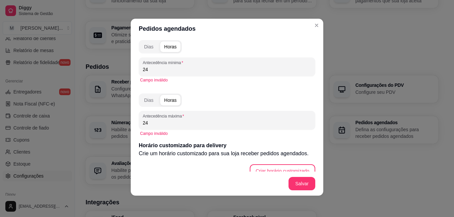
drag, startPoint x: 153, startPoint y: 127, endPoint x: 132, endPoint y: 124, distance: 20.9
click at [132, 124] on div "Delivery Ao habilitar essa função sua loja poderá receber pedidos de delivery d…" at bounding box center [227, 105] width 192 height 133
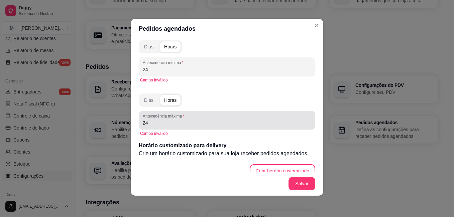
click at [146, 124] on input "24" at bounding box center [227, 123] width 168 height 7
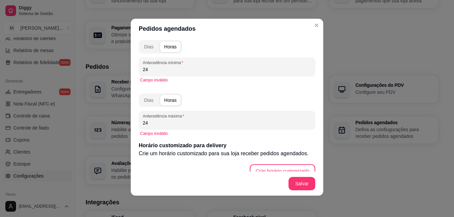
drag, startPoint x: 148, startPoint y: 72, endPoint x: 128, endPoint y: 71, distance: 19.7
click at [131, 71] on div "Delivery Ao habilitar essa função sua loja poderá receber pedidos de delivery d…" at bounding box center [227, 105] width 192 height 133
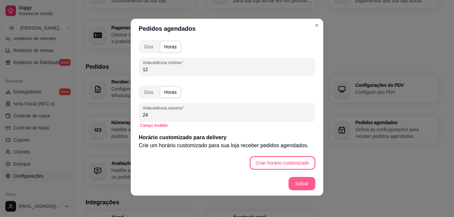
type input "12"
click at [295, 180] on button "Salvar" at bounding box center [302, 183] width 26 height 13
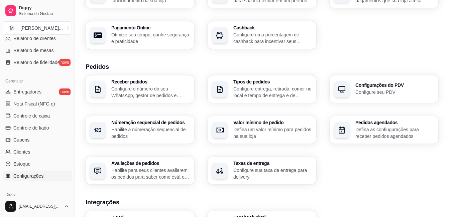
click at [161, 162] on h3 "Avaliações de pedidos" at bounding box center [150, 163] width 79 height 5
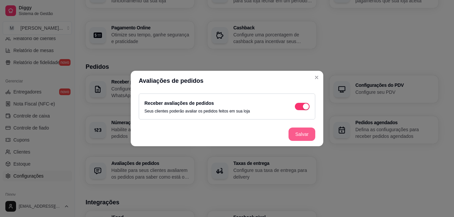
click at [297, 137] on button "Salvar" at bounding box center [301, 134] width 27 height 13
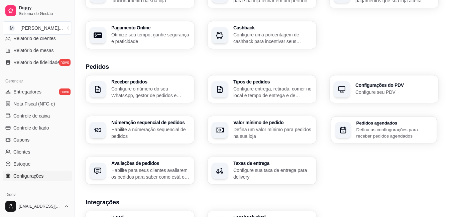
click at [350, 130] on div "button" at bounding box center [343, 130] width 16 height 16
click at [274, 163] on h3 "Taxas de entrega" at bounding box center [272, 163] width 79 height 5
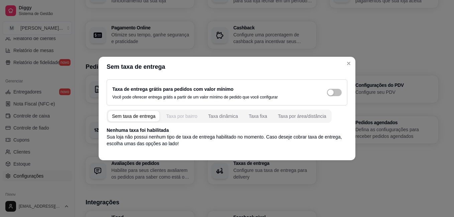
click at [183, 117] on div "Taxa por bairro" at bounding box center [181, 116] width 31 height 7
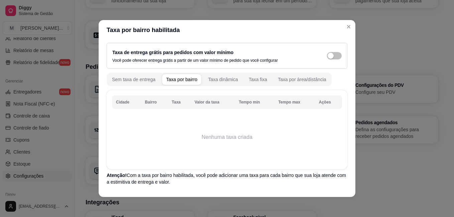
scroll to position [28, 0]
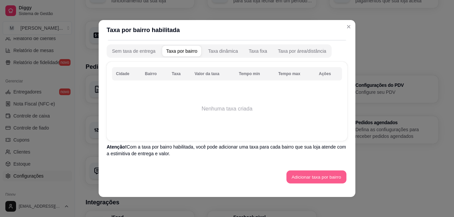
click at [294, 177] on button "Adicionar taxa por bairro" at bounding box center [316, 177] width 60 height 13
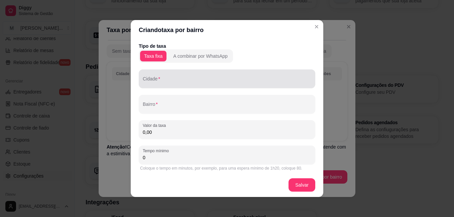
click at [198, 84] on input "Cidade" at bounding box center [227, 81] width 168 height 7
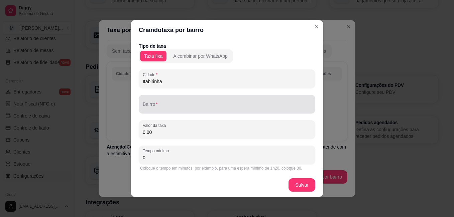
type input "Itabirinha"
click at [187, 106] on input "Bairro" at bounding box center [227, 107] width 168 height 7
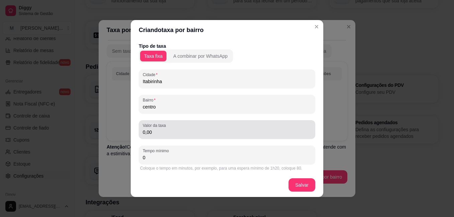
type input "centro"
click at [187, 132] on input "0,00" at bounding box center [227, 132] width 168 height 7
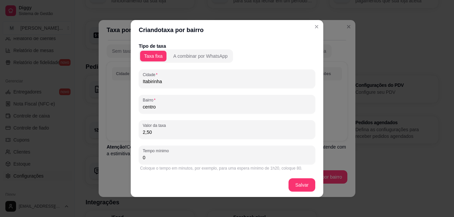
drag, startPoint x: 182, startPoint y: 155, endPoint x: 149, endPoint y: 155, distance: 33.1
click at [149, 155] on input "0" at bounding box center [227, 157] width 168 height 7
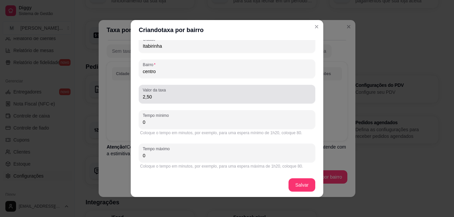
click at [159, 96] on input "2,50" at bounding box center [227, 97] width 168 height 7
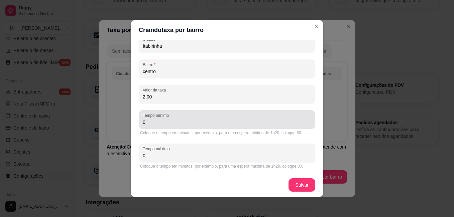
type input "2,00"
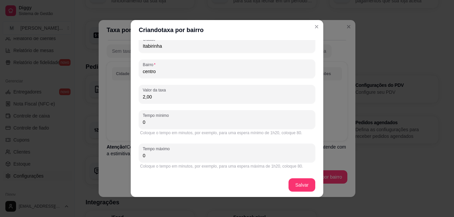
click at [170, 122] on input "0" at bounding box center [227, 122] width 168 height 7
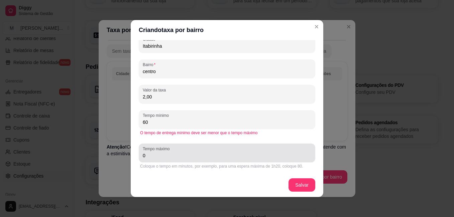
type input "60"
click at [148, 157] on input "0" at bounding box center [227, 155] width 168 height 7
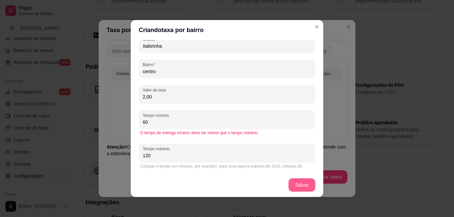
type input "120"
click at [308, 182] on button "Salvar" at bounding box center [301, 184] width 27 height 13
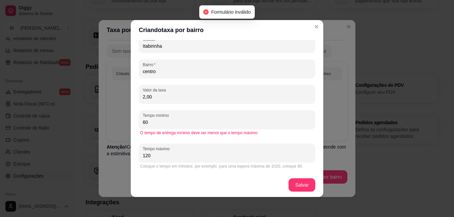
drag, startPoint x: 157, startPoint y: 125, endPoint x: 132, endPoint y: 119, distance: 25.8
click at [133, 118] on div "Tipo de taxa Taxa fixa A combinar por WhatsApp Cidade Itabirinha Bairro centro …" at bounding box center [227, 106] width 192 height 133
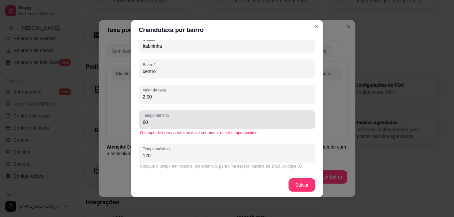
click at [146, 122] on input "60" at bounding box center [227, 122] width 168 height 7
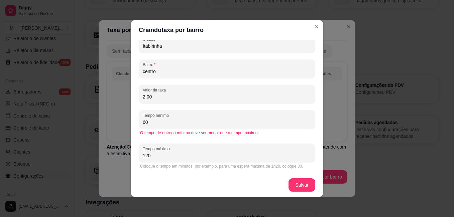
drag, startPoint x: 146, startPoint y: 122, endPoint x: 132, endPoint y: 122, distance: 14.4
click at [132, 122] on div "Tipo de taxa Taxa fixa A combinar por WhatsApp Cidade Itabirinha Bairro centro …" at bounding box center [227, 106] width 192 height 133
type input "120"
drag, startPoint x: 297, startPoint y: 178, endPoint x: 298, endPoint y: 182, distance: 4.1
click at [297, 178] on footer "Salvar" at bounding box center [227, 185] width 192 height 24
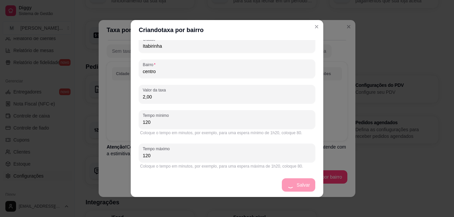
scroll to position [0, 0]
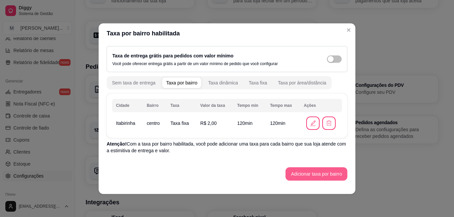
click at [335, 174] on button "Adicionar taxa por bairro" at bounding box center [316, 173] width 62 height 13
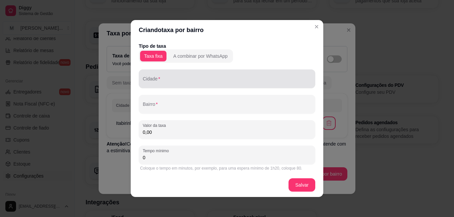
click at [186, 85] on div at bounding box center [227, 78] width 168 height 13
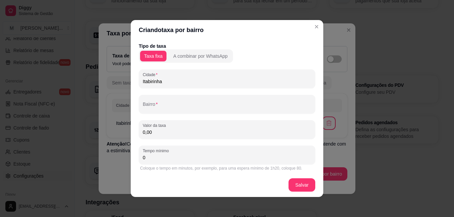
drag, startPoint x: 171, startPoint y: 83, endPoint x: 142, endPoint y: 82, distance: 29.1
click at [143, 82] on input "Itabirinha" at bounding box center [227, 81] width 168 height 7
click at [172, 83] on input "Itabirinha" at bounding box center [227, 81] width 168 height 7
drag, startPoint x: 150, startPoint y: 84, endPoint x: 130, endPoint y: 82, distance: 20.5
click at [132, 82] on div "Tipo de taxa Taxa fixa A combinar por WhatsApp Cidade Itabirinha Bairro Valor d…" at bounding box center [227, 106] width 192 height 133
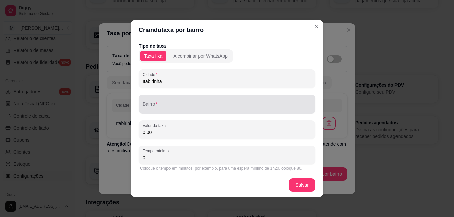
type input "Itabirinha"
click at [161, 107] on input "Bairro" at bounding box center [227, 107] width 168 height 7
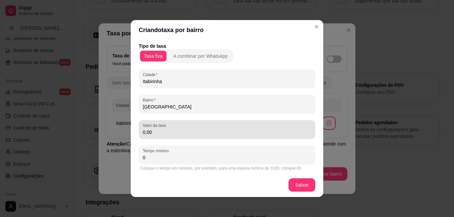
type input "[GEOGRAPHIC_DATA]"
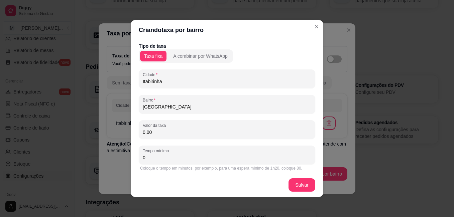
drag, startPoint x: 164, startPoint y: 132, endPoint x: 126, endPoint y: 131, distance: 38.1
click at [126, 131] on div "Criando taxa por bairro Tipo de taxa Taxa fixa A combinar por WhatsApp Cidade I…" at bounding box center [227, 108] width 454 height 217
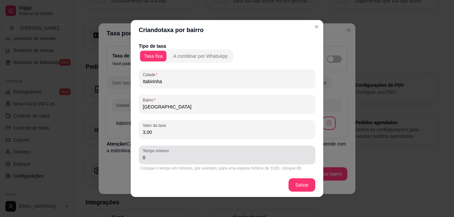
type input "3,00"
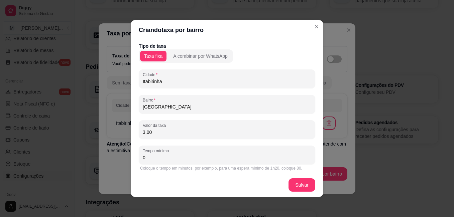
drag, startPoint x: 150, startPoint y: 157, endPoint x: 127, endPoint y: 157, distance: 22.7
click at [127, 157] on div "Criando taxa por bairro Tipo de taxa Taxa fixa A combinar por WhatsApp Cidade I…" at bounding box center [227, 108] width 454 height 217
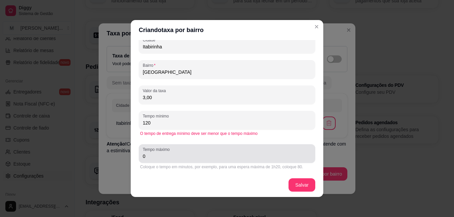
scroll to position [35, 0]
type input "120"
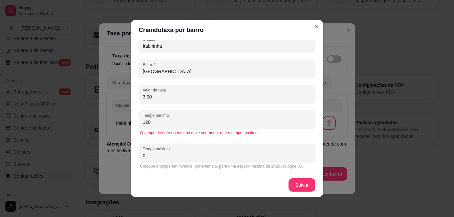
drag, startPoint x: 140, startPoint y: 154, endPoint x: 134, endPoint y: 154, distance: 6.3
click at [134, 154] on div "Tipo de taxa Taxa fixa A combinar por WhatsApp Cidade Itabirinha Bairro [GEOGRA…" at bounding box center [227, 106] width 192 height 133
type input "120"
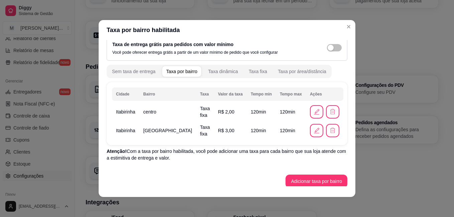
scroll to position [12, 0]
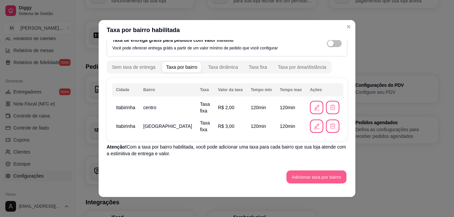
click at [320, 179] on button "Adicionar taxa por bairro" at bounding box center [316, 177] width 60 height 13
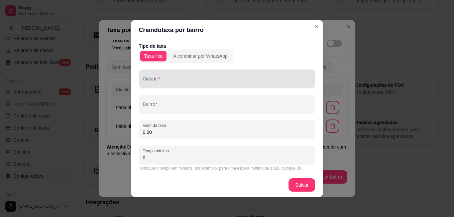
click at [205, 81] on input "Cidade" at bounding box center [227, 81] width 168 height 7
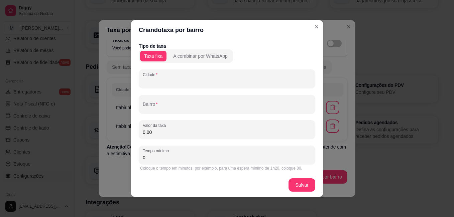
paste input "Itabirinha"
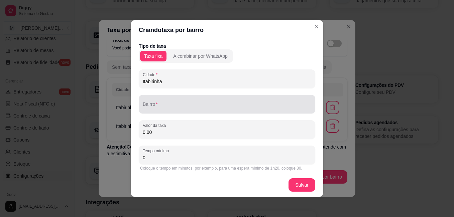
type input "Itabirinha"
click at [201, 107] on input "Bairro" at bounding box center [227, 107] width 168 height 7
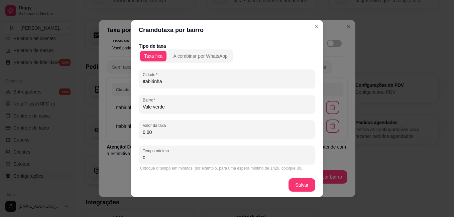
type input "Vale verde"
drag, startPoint x: 178, startPoint y: 137, endPoint x: 133, endPoint y: 133, distance: 45.6
click at [133, 133] on div "Tipo de taxa Taxa fixa A combinar por WhatsApp Cidade Itabirinha Bairro Vale ve…" at bounding box center [227, 106] width 192 height 133
click at [148, 134] on input "0,00" at bounding box center [227, 132] width 168 height 7
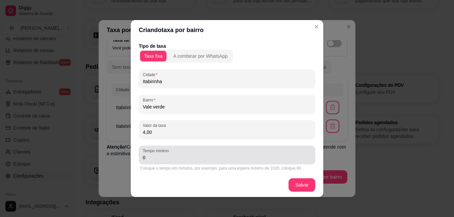
type input "4,00"
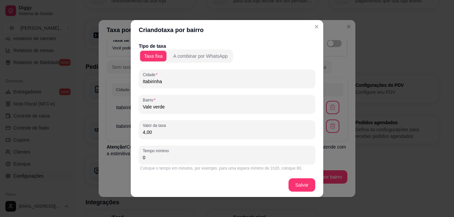
drag, startPoint x: 150, startPoint y: 155, endPoint x: 129, endPoint y: 154, distance: 21.1
click at [131, 154] on div "Tipo de taxa Taxa fixa A combinar por WhatsApp Cidade Itabirinha Bairro Vale ve…" at bounding box center [227, 106] width 192 height 133
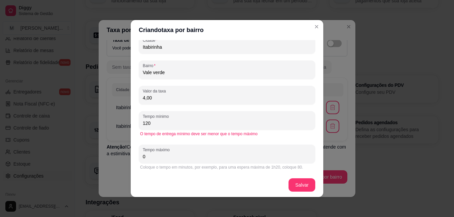
scroll to position [35, 0]
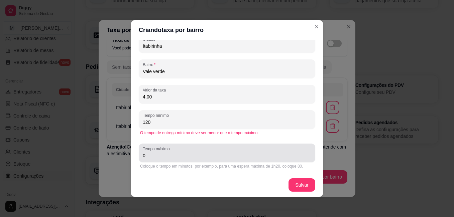
type input "120"
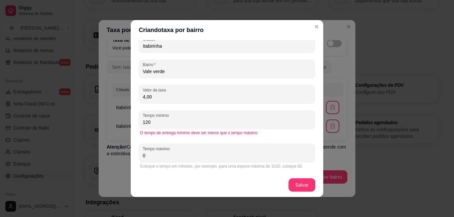
drag, startPoint x: 154, startPoint y: 155, endPoint x: 130, endPoint y: 162, distance: 24.6
click at [131, 162] on div "Tipo de taxa Taxa fixa A combinar por WhatsApp Cidade Itabirinha Bairro Vale ve…" at bounding box center [227, 106] width 192 height 133
type input "120"
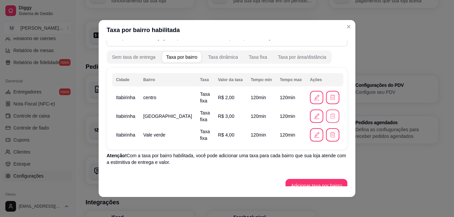
scroll to position [31, 0]
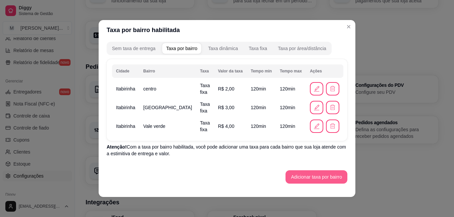
click at [303, 176] on button "Adicionar taxa por bairro" at bounding box center [316, 176] width 62 height 13
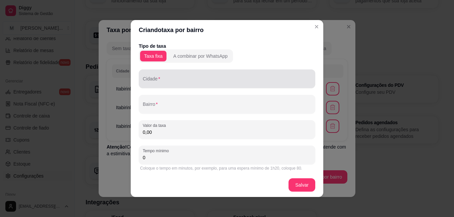
click at [170, 78] on div at bounding box center [227, 78] width 168 height 13
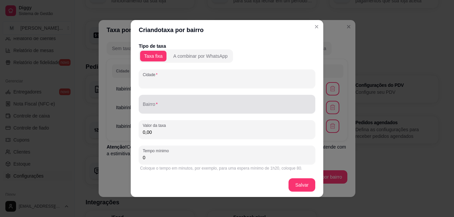
paste input "Itabirinha"
type input "Itabirinha"
click at [174, 106] on input "Bairro" at bounding box center [227, 107] width 168 height 7
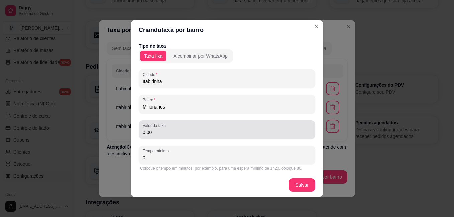
type input "Milionários"
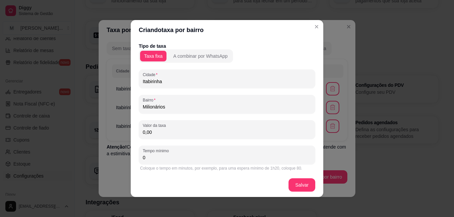
drag, startPoint x: 157, startPoint y: 133, endPoint x: 126, endPoint y: 131, distance: 31.2
click at [126, 131] on div "Criando taxa por bairro Tipo de taxa Taxa fixa A combinar por WhatsApp Cidade I…" at bounding box center [227, 108] width 454 height 217
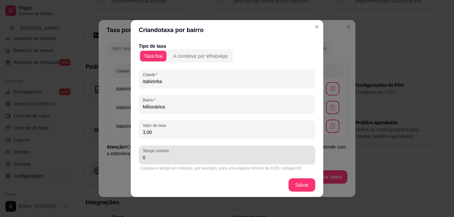
type input "3,00"
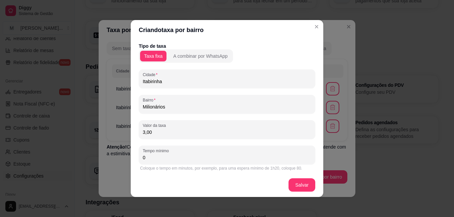
drag, startPoint x: 147, startPoint y: 160, endPoint x: 132, endPoint y: 157, distance: 15.7
click at [132, 157] on div "Tipo de taxa Taxa fixa A combinar por WhatsApp Cidade Itabirinha Bairro Milioná…" at bounding box center [227, 106] width 192 height 133
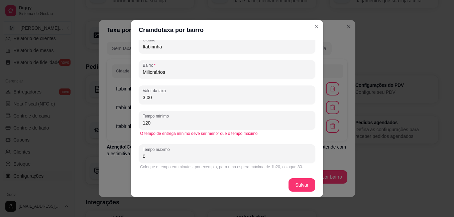
scroll to position [35, 0]
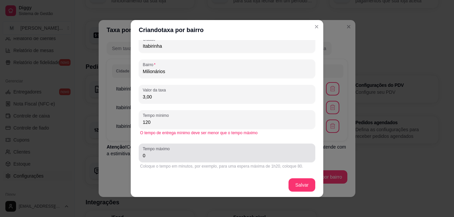
type input "120"
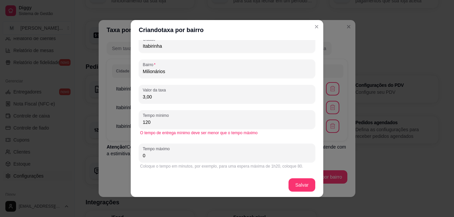
drag, startPoint x: 167, startPoint y: 161, endPoint x: 123, endPoint y: 160, distance: 44.4
click at [123, 160] on div "Criando taxa por bairro Tipo de taxa Taxa fixa A combinar por WhatsApp Cidade I…" at bounding box center [227, 108] width 454 height 217
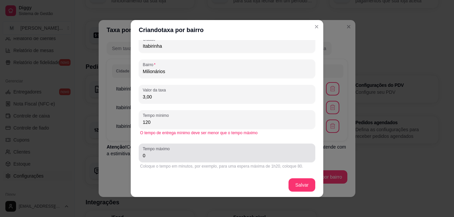
click at [145, 157] on input "0" at bounding box center [227, 155] width 168 height 7
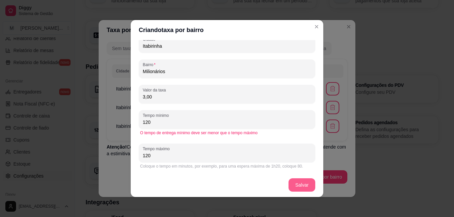
type input "120"
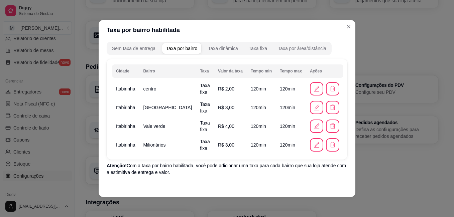
scroll to position [50, 0]
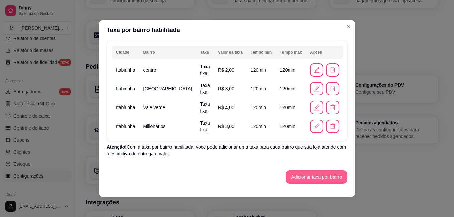
click at [293, 175] on button "Adicionar taxa por bairro" at bounding box center [316, 176] width 62 height 13
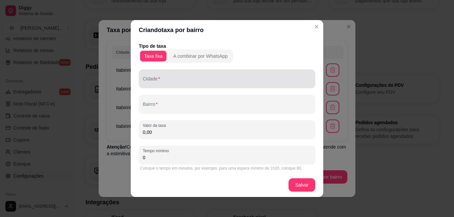
click at [211, 76] on div at bounding box center [227, 78] width 168 height 13
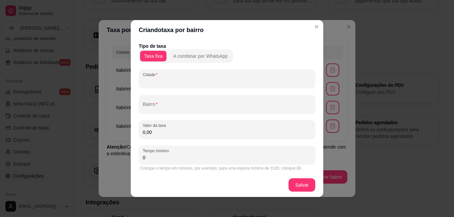
paste input "Itabirinha"
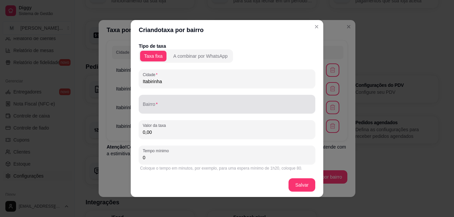
type input "Itabirinha"
drag, startPoint x: 191, startPoint y: 103, endPoint x: 178, endPoint y: 103, distance: 13.0
click at [181, 103] on div at bounding box center [227, 104] width 168 height 13
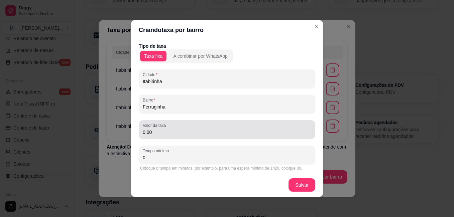
type input "Ferruginha"
click at [161, 132] on input "0,00" at bounding box center [227, 132] width 168 height 7
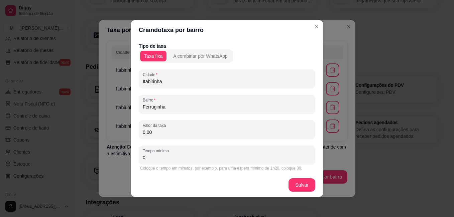
drag, startPoint x: 154, startPoint y: 132, endPoint x: 134, endPoint y: 130, distance: 20.2
click at [135, 132] on div "Tipo de taxa Taxa fixa A combinar por WhatsApp Cidade Itabirinha Bairro Ferrugi…" at bounding box center [227, 106] width 192 height 133
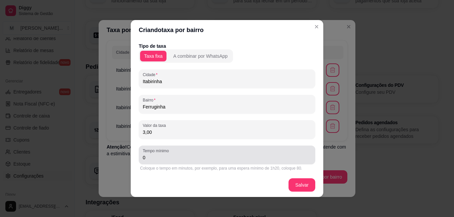
type input "3,00"
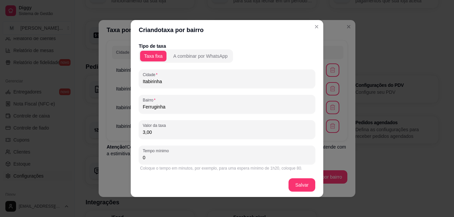
drag, startPoint x: 149, startPoint y: 157, endPoint x: 134, endPoint y: 155, distance: 15.5
click at [134, 155] on div "Tipo de taxa Taxa fixa A combinar por WhatsApp Cidade Itabirinha Bairro Ferrugi…" at bounding box center [227, 106] width 192 height 133
type input "120"
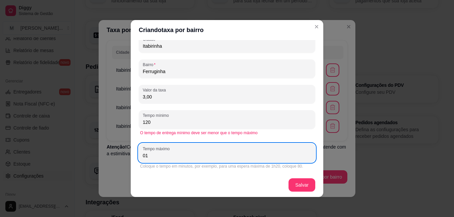
type input "0"
type input "120"
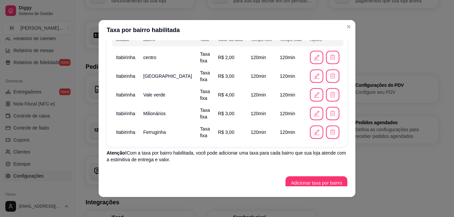
scroll to position [69, 0]
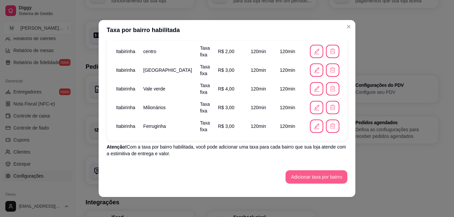
click at [299, 174] on button "Adicionar taxa por bairro" at bounding box center [316, 176] width 62 height 13
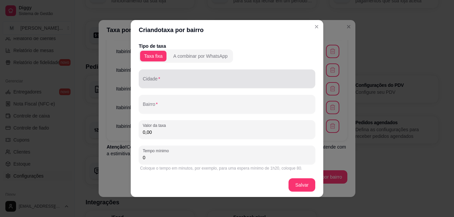
click at [214, 76] on div at bounding box center [227, 78] width 168 height 13
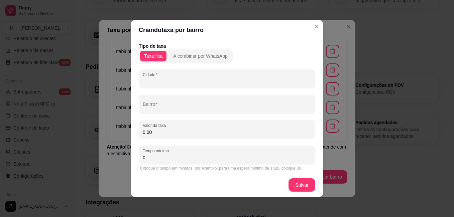
paste input "Itabirinha"
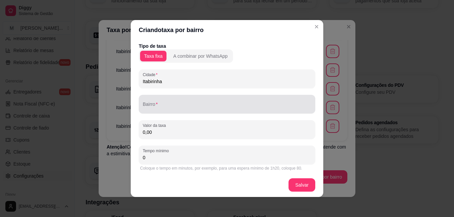
type input "Itabirinha"
click at [225, 103] on div at bounding box center [227, 104] width 168 height 13
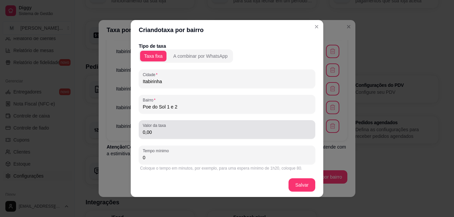
type input "Poe do Sol 1 e 2"
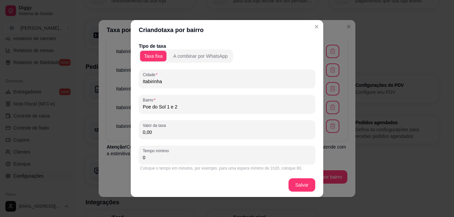
drag, startPoint x: 210, startPoint y: 131, endPoint x: 118, endPoint y: 131, distance: 92.6
click at [118, 131] on div "Criando taxa por bairro Tipo de taxa Taxa fixa A combinar por WhatsApp Cidade I…" at bounding box center [227, 108] width 454 height 217
type input "5,00"
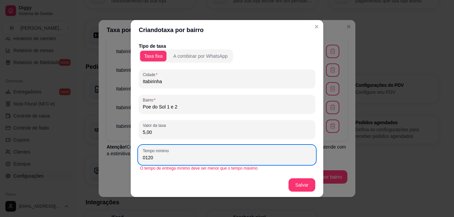
scroll to position [35, 0]
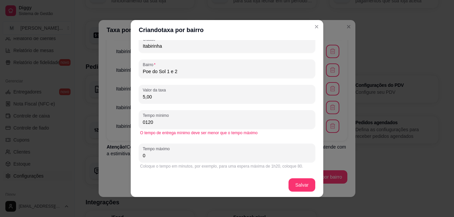
drag, startPoint x: 157, startPoint y: 123, endPoint x: 124, endPoint y: 118, distance: 33.9
click at [124, 118] on div "Criando taxa por bairro Tipo de taxa Taxa fixa A combinar por WhatsApp Cidade I…" at bounding box center [227, 108] width 454 height 217
type input "120"
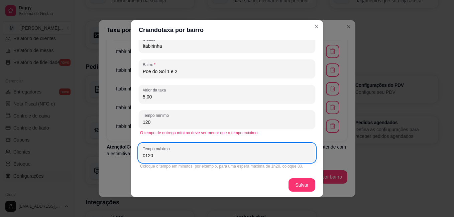
type input "0120"
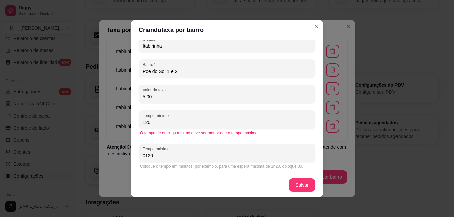
drag, startPoint x: 145, startPoint y: 156, endPoint x: 114, endPoint y: 154, distance: 31.2
click at [116, 156] on div "Criando taxa por bairro Tipo de taxa Taxa fixa A combinar por WhatsApp Cidade I…" at bounding box center [227, 108] width 454 height 217
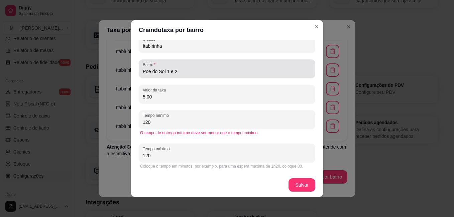
type input "120"
click at [147, 74] on input "Poe do Sol 1 e 2" at bounding box center [227, 71] width 168 height 7
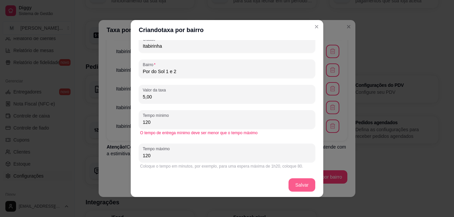
type input "Por do Sol 1 e 2"
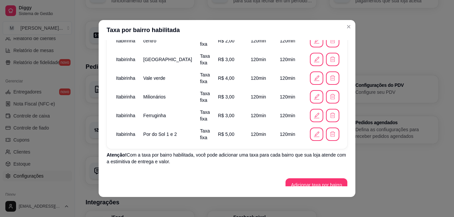
scroll to position [87, 0]
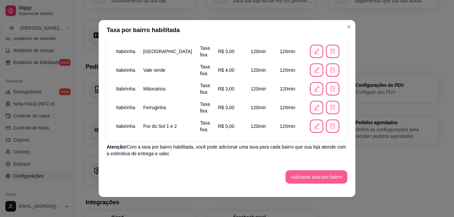
click at [288, 177] on button "Adicionar taxa por bairro" at bounding box center [316, 176] width 62 height 13
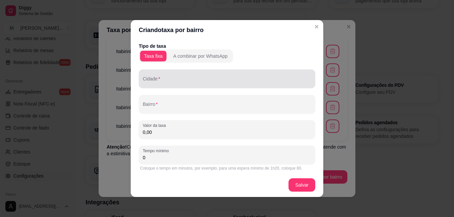
click at [164, 75] on div at bounding box center [227, 78] width 168 height 13
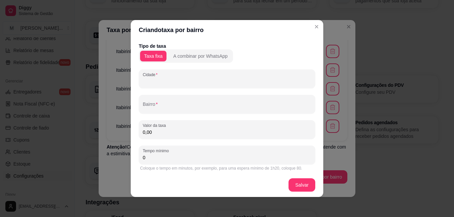
paste input "Itabirinha"
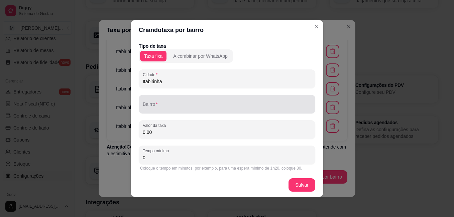
type input "Itabirinha"
click at [172, 100] on div at bounding box center [227, 104] width 168 height 13
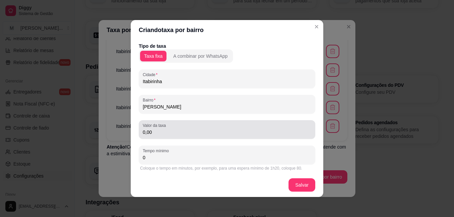
type input "[PERSON_NAME]"
click at [177, 123] on div "0,00" at bounding box center [227, 129] width 168 height 13
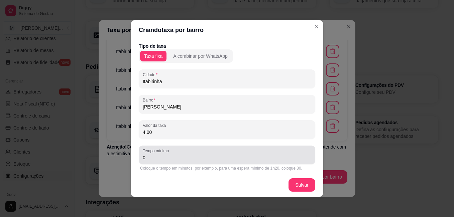
type input "4,00"
click at [188, 157] on input "0" at bounding box center [227, 157] width 168 height 7
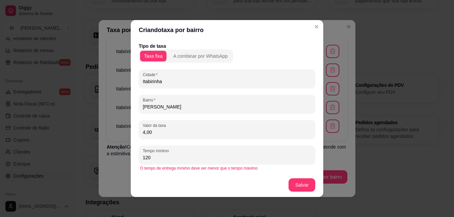
type input "120"
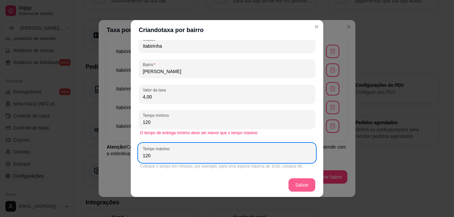
type input "120"
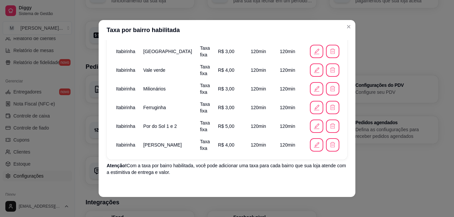
scroll to position [106, 0]
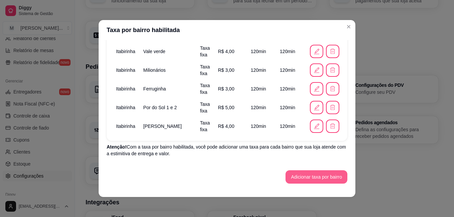
click at [312, 178] on button "Adicionar taxa por bairro" at bounding box center [316, 176] width 62 height 13
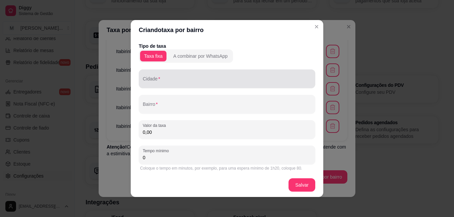
click at [179, 79] on input "Cidade" at bounding box center [227, 81] width 168 height 7
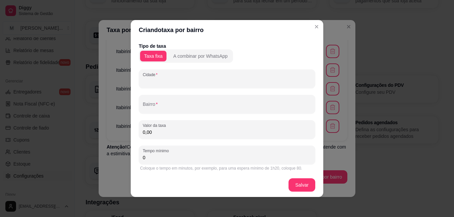
paste input "Itabirinha"
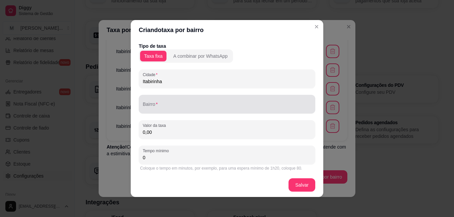
type input "Itabirinha"
click at [180, 107] on input "Bairro" at bounding box center [227, 107] width 168 height 7
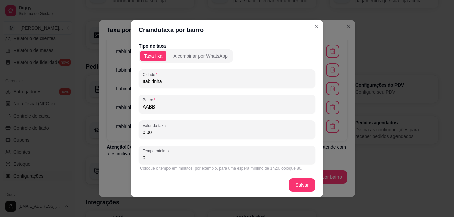
drag, startPoint x: 160, startPoint y: 132, endPoint x: 156, endPoint y: 130, distance: 4.5
click at [156, 130] on input "0,00" at bounding box center [227, 132] width 168 height 7
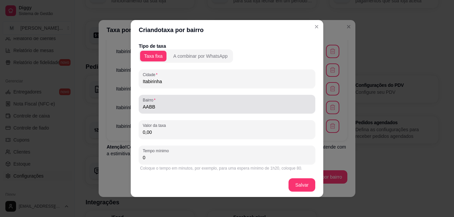
click at [165, 107] on input "AABB" at bounding box center [227, 107] width 168 height 7
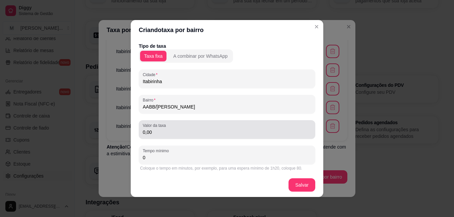
type input "AABB/[PERSON_NAME]"
click at [166, 132] on input "0,00" at bounding box center [227, 132] width 168 height 7
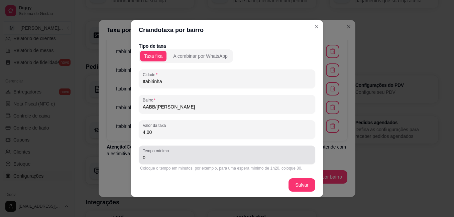
type input "4,00"
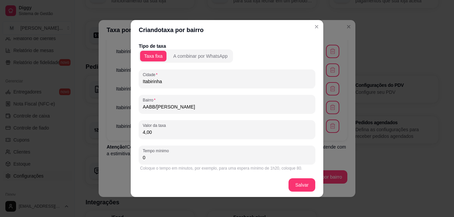
click at [164, 156] on input "0" at bounding box center [227, 157] width 168 height 7
type input "120"
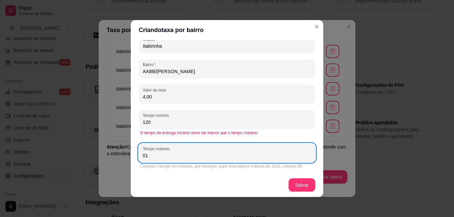
type input "0"
type input "120"
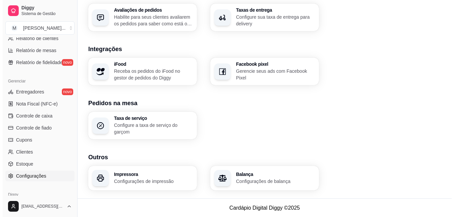
scroll to position [254, 0]
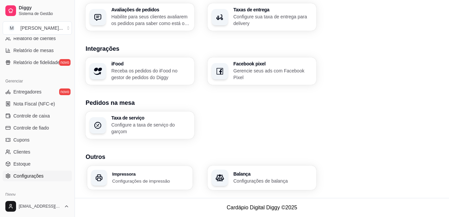
click at [142, 169] on div "Impressora Configurações de impressão" at bounding box center [139, 178] width 105 height 24
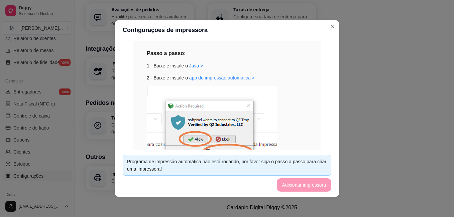
scroll to position [67, 0]
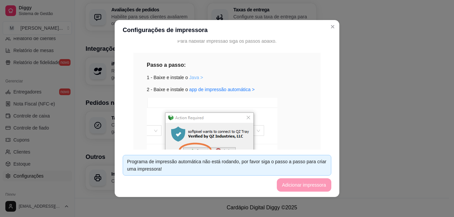
click at [189, 76] on link "Java >" at bounding box center [196, 77] width 14 height 5
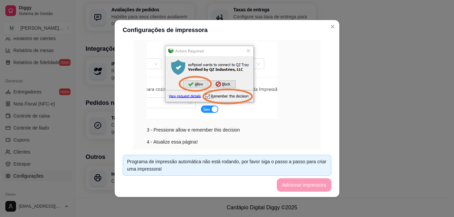
scroll to position [100, 0]
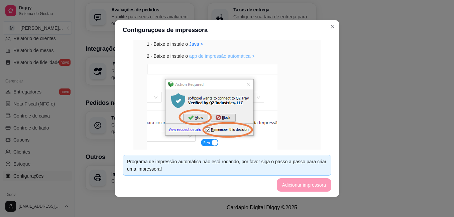
click at [213, 57] on link "app de impressão automática >" at bounding box center [221, 55] width 65 height 5
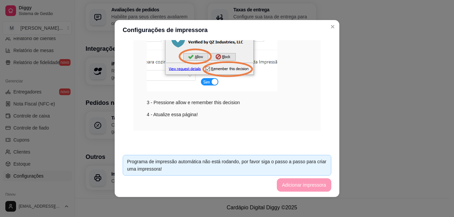
scroll to position [1, 0]
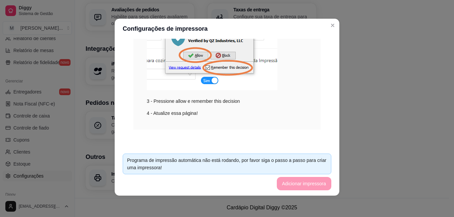
click at [294, 177] on footer "Programa de impressão automática não está rodando, por favor siga o passo a pas…" at bounding box center [227, 171] width 225 height 47
click at [295, 184] on footer "Programa de impressão automática não está rodando, por favor siga o passo a pas…" at bounding box center [227, 171] width 225 height 47
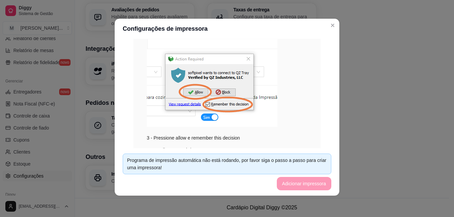
scroll to position [161, 0]
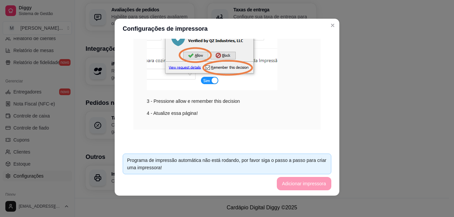
click at [291, 184] on footer "Programa de impressão automática não está rodando, por favor siga o passo a pas…" at bounding box center [227, 171] width 225 height 47
drag, startPoint x: 248, startPoint y: 139, endPoint x: 253, endPoint y: 142, distance: 5.8
click at [249, 139] on div "Impressão no Computador Para habilitar impressão siga os passos abaixo. Passo a…" at bounding box center [227, 12] width 209 height 265
click at [282, 186] on footer "Programa de impressão automática não está rodando, por favor siga o passo a pas…" at bounding box center [227, 171] width 225 height 47
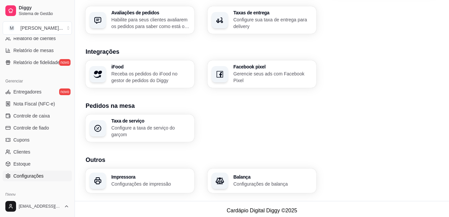
click at [161, 182] on p "Configurações de impressão" at bounding box center [150, 184] width 79 height 7
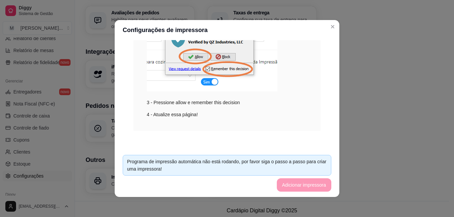
scroll to position [1, 0]
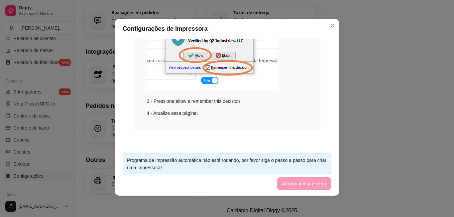
click at [301, 186] on footer "Programa de impressão automática não está rodando, por favor siga o passo a pas…" at bounding box center [227, 171] width 225 height 47
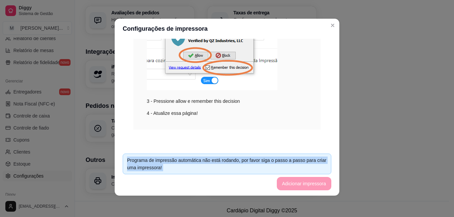
click at [301, 186] on footer "Programa de impressão automática não está rodando, por favor siga o passo a pas…" at bounding box center [227, 171] width 225 height 47
drag, startPoint x: 301, startPoint y: 186, endPoint x: 293, endPoint y: 184, distance: 8.1
click at [293, 184] on footer "Programa de impressão automática não está rodando, por favor siga o passo a pas…" at bounding box center [227, 171] width 225 height 47
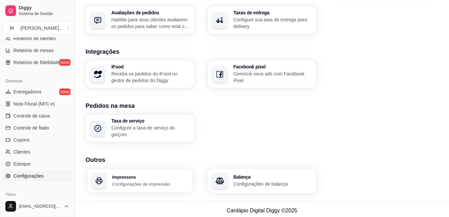
click at [146, 172] on div "Impressora Configurações de impressão" at bounding box center [139, 181] width 105 height 24
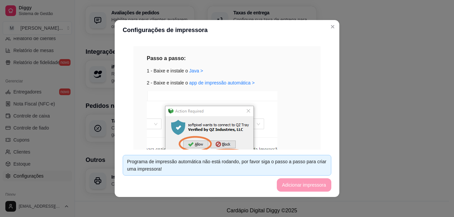
scroll to position [100, 0]
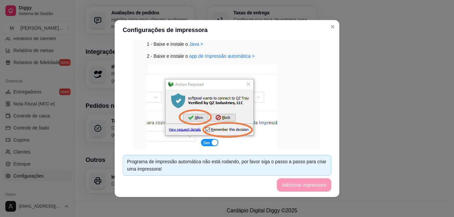
click at [287, 187] on footer "Programa de impressão automática não está rodando, por favor siga o passo a pas…" at bounding box center [227, 173] width 225 height 47
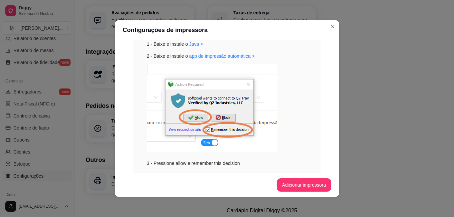
click at [294, 187] on button "Adicionar impressora" at bounding box center [304, 184] width 55 height 13
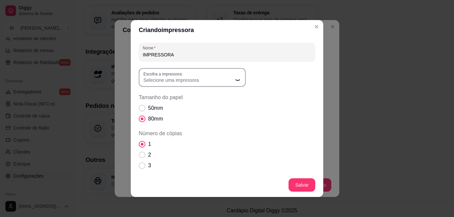
click at [180, 79] on span "Selecione uma impressora" at bounding box center [188, 80] width 90 height 7
click at [167, 119] on span "Generic / Text Only" at bounding box center [186, 118] width 86 height 6
type input "Generic / Text Only"
select select "Generic / Text Only"
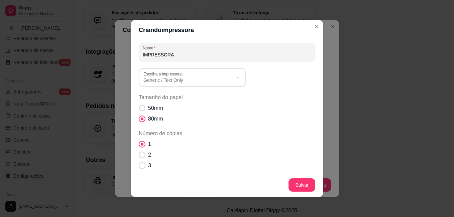
click at [155, 109] on span "50mm" at bounding box center [155, 108] width 15 height 8
click at [143, 110] on input "50mm" at bounding box center [140, 112] width 4 height 4
radio input "true"
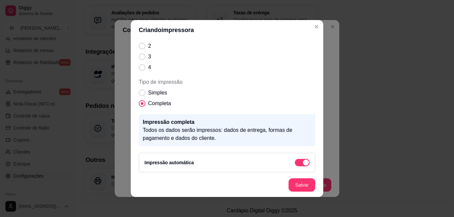
scroll to position [111, 0]
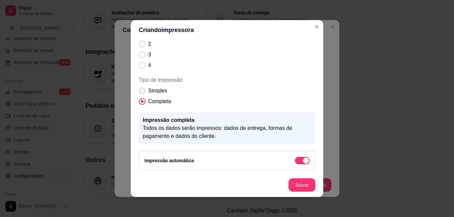
click at [151, 93] on span "Simples" at bounding box center [157, 91] width 19 height 8
click at [143, 93] on input "Simples" at bounding box center [140, 94] width 4 height 4
radio input "true"
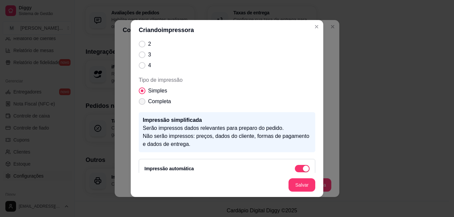
click at [151, 99] on span "Completa" at bounding box center [159, 102] width 23 height 8
click at [143, 103] on input "Completa" at bounding box center [140, 105] width 4 height 4
radio input "true"
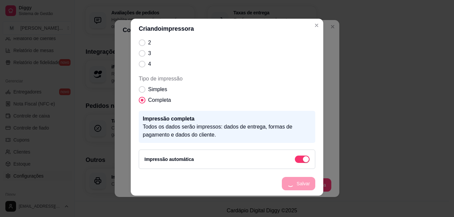
scroll to position [86, 0]
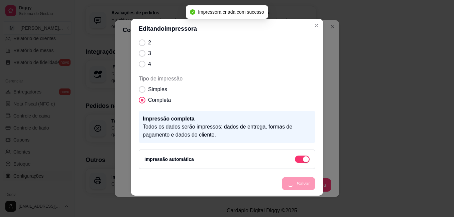
click at [314, 31] on header "Editando impressora" at bounding box center [227, 29] width 192 height 20
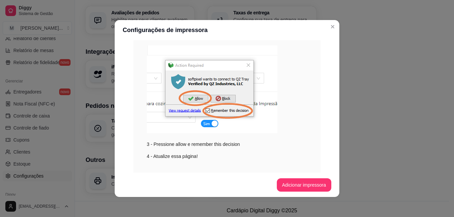
scroll to position [216, 0]
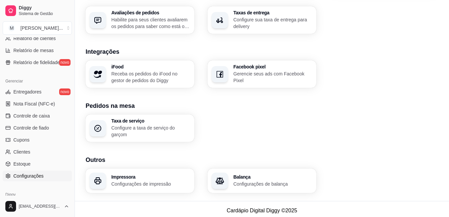
click at [163, 182] on p "Configurações de impressão" at bounding box center [150, 184] width 79 height 7
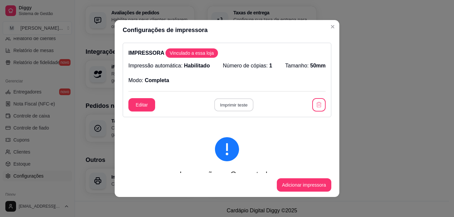
click at [231, 103] on button "Imprimir teste" at bounding box center [233, 105] width 39 height 13
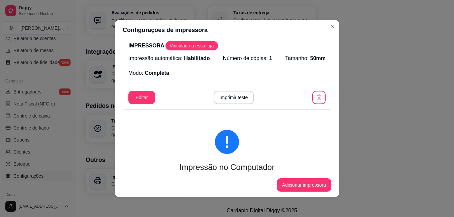
scroll to position [0, 0]
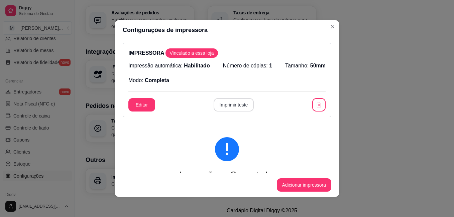
click at [228, 107] on button "Imprimir teste" at bounding box center [234, 104] width 40 height 13
click at [235, 104] on button "Imprimir teste" at bounding box center [234, 104] width 40 height 13
